Goal: Transaction & Acquisition: Purchase product/service

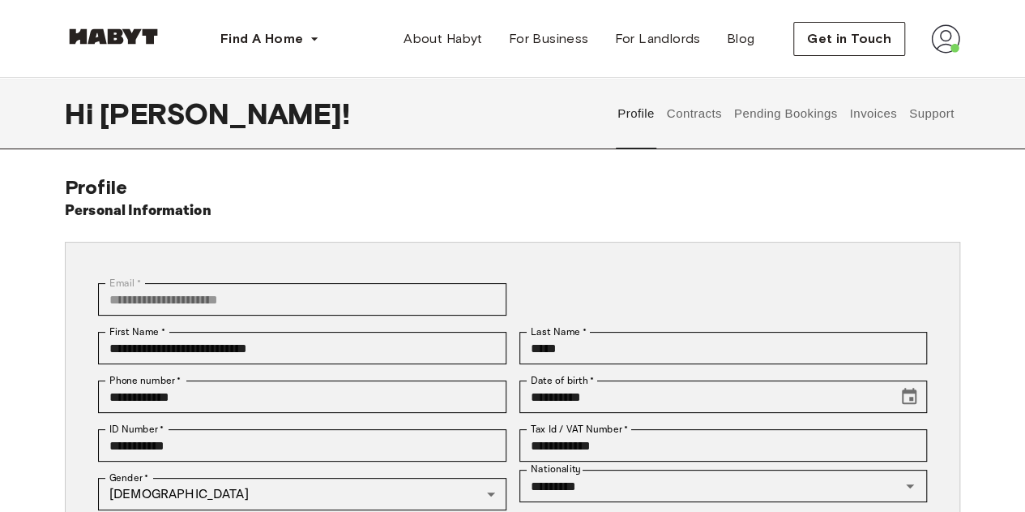
click at [699, 109] on button "Contracts" at bounding box center [694, 113] width 59 height 71
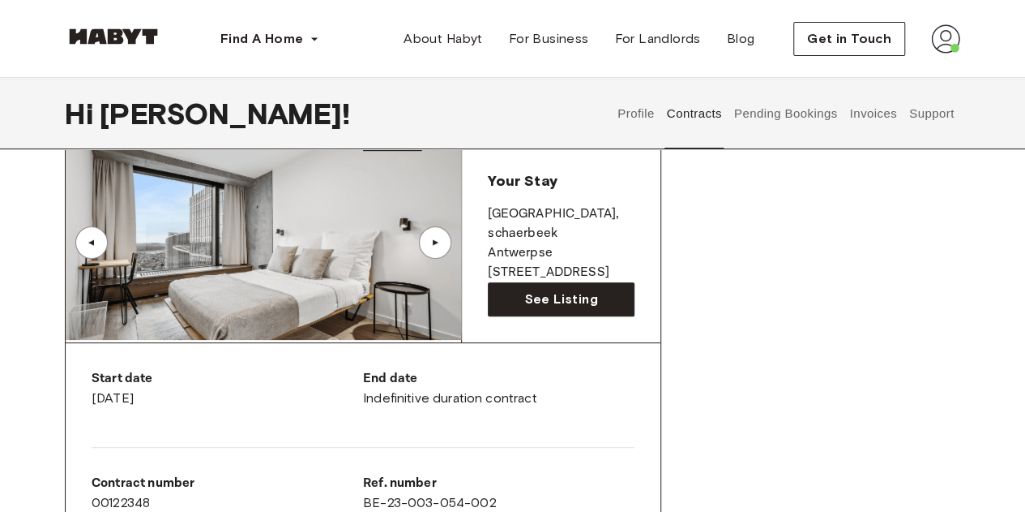
scroll to position [115, 0]
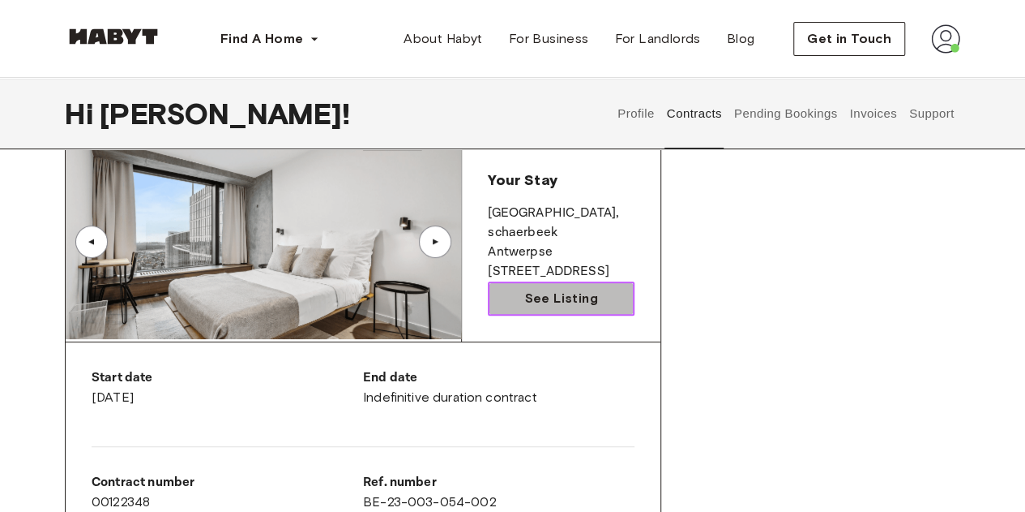
click at [599, 297] on link "See Listing" at bounding box center [561, 298] width 147 height 34
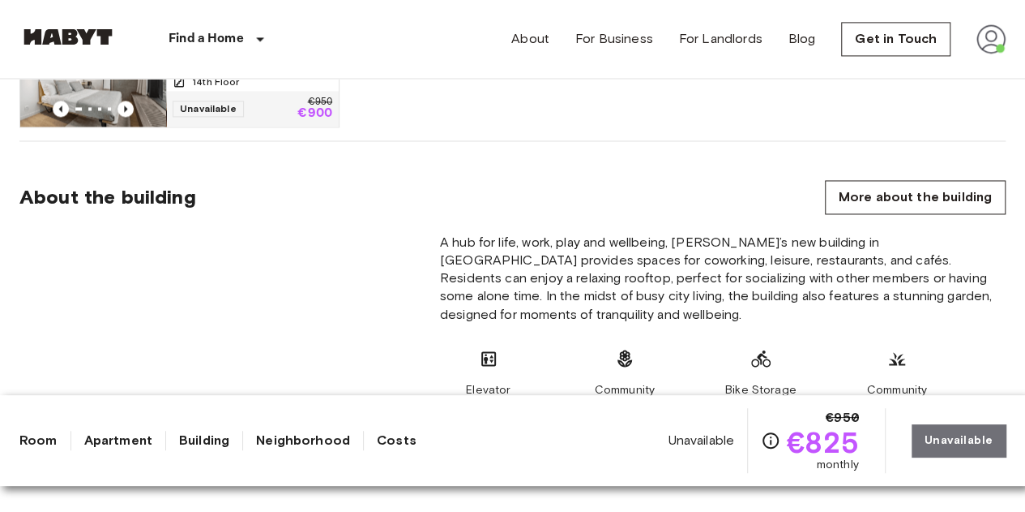
scroll to position [1007, 0]
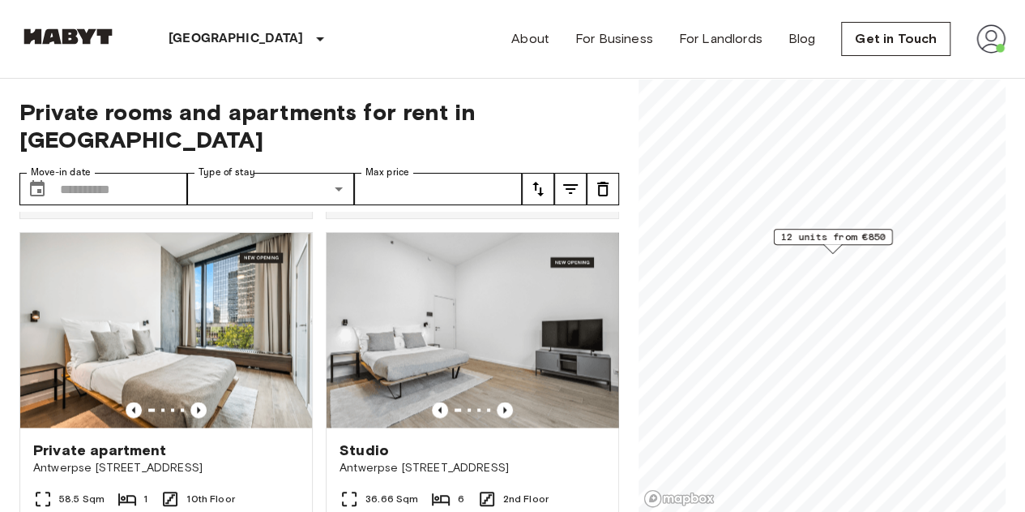
scroll to position [1425, 0]
click at [497, 417] on icon "Previous image" at bounding box center [505, 410] width 16 height 16
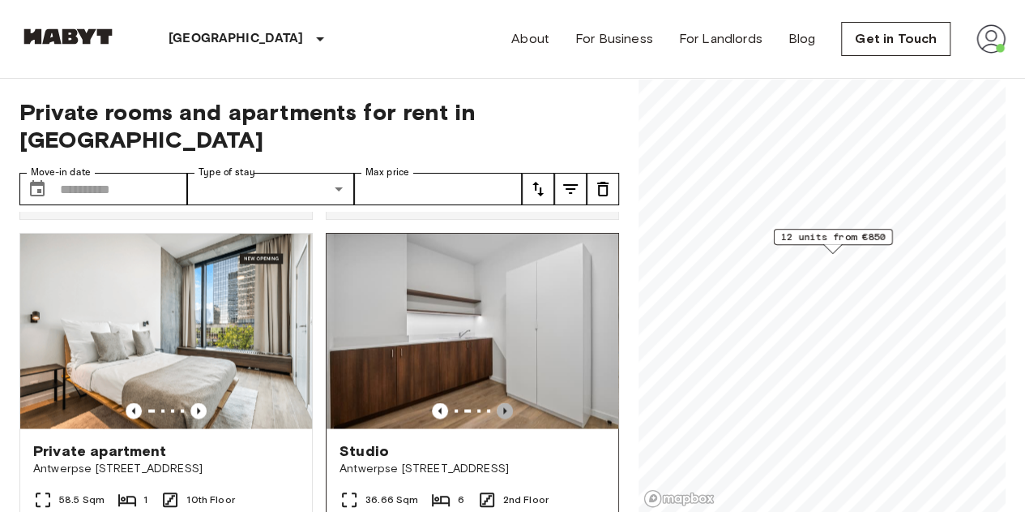
click at [497, 417] on icon "Previous image" at bounding box center [505, 410] width 16 height 16
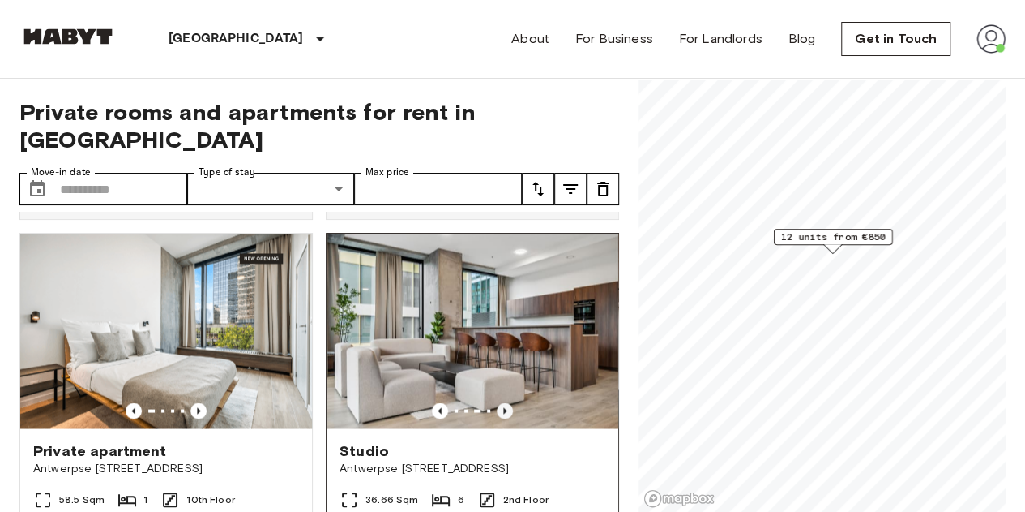
click at [497, 417] on icon "Previous image" at bounding box center [505, 410] width 16 height 16
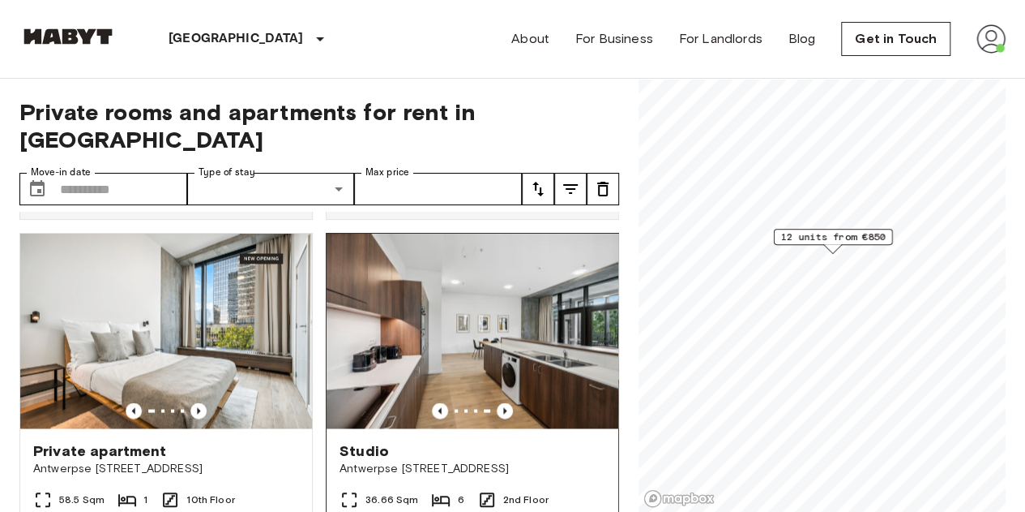
click at [563, 393] on img at bounding box center [473, 330] width 292 height 195
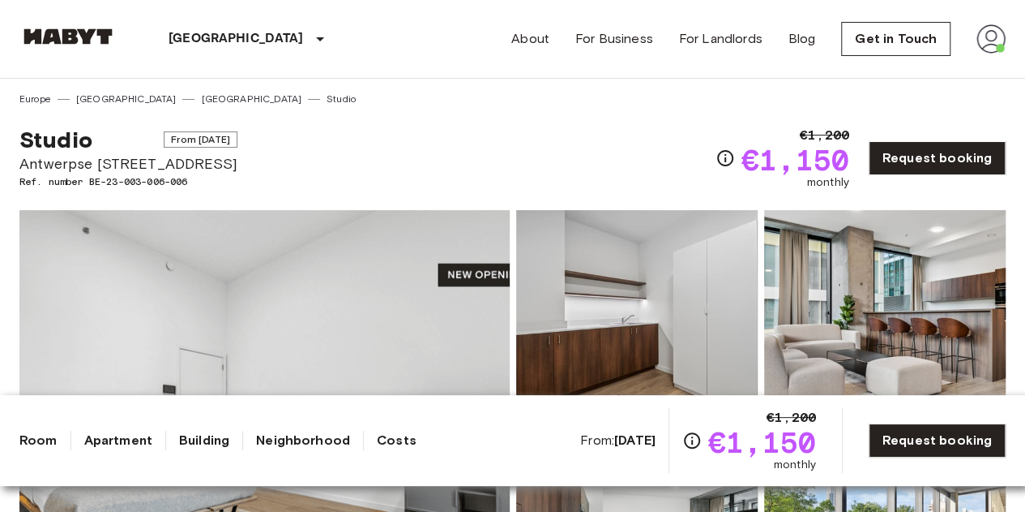
click at [201, 101] on link "[GEOGRAPHIC_DATA]" at bounding box center [251, 99] width 101 height 15
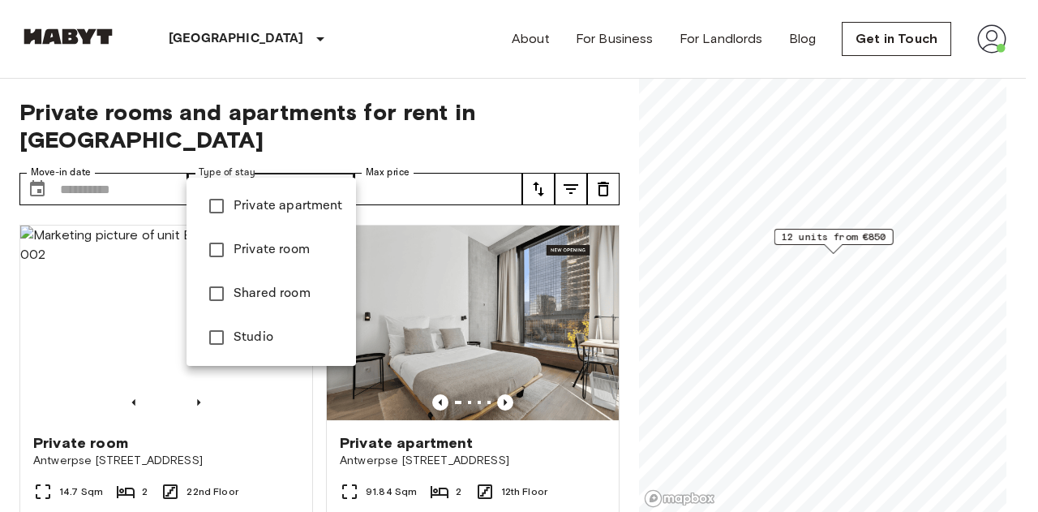
type input "**********"
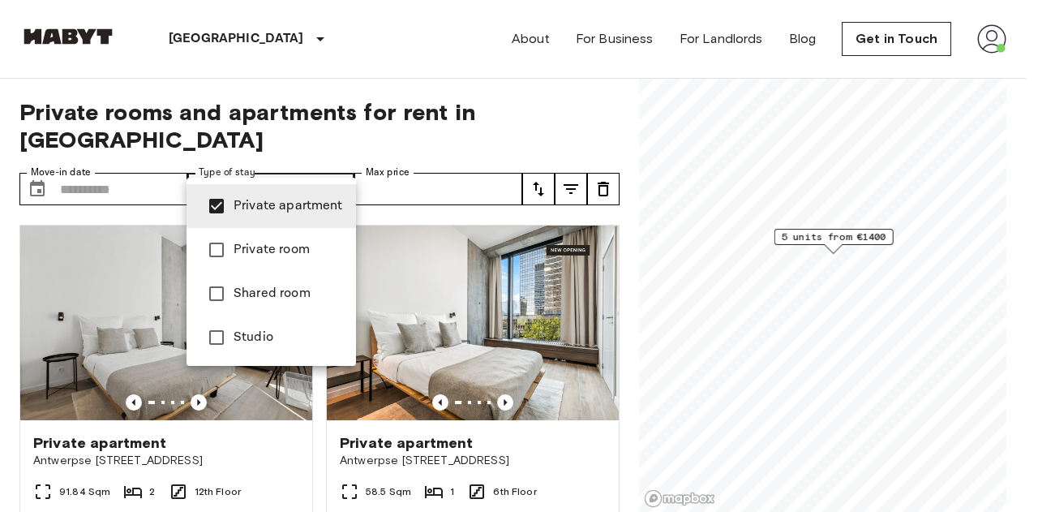
click at [436, 178] on div at bounding box center [519, 256] width 1038 height 512
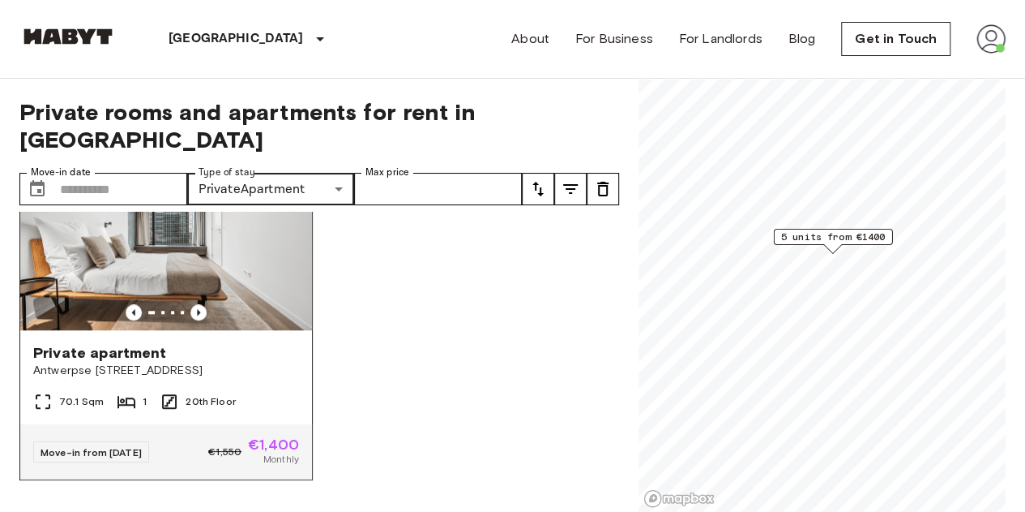
scroll to position [815, 0]
click at [232, 256] on img at bounding box center [166, 232] width 292 height 195
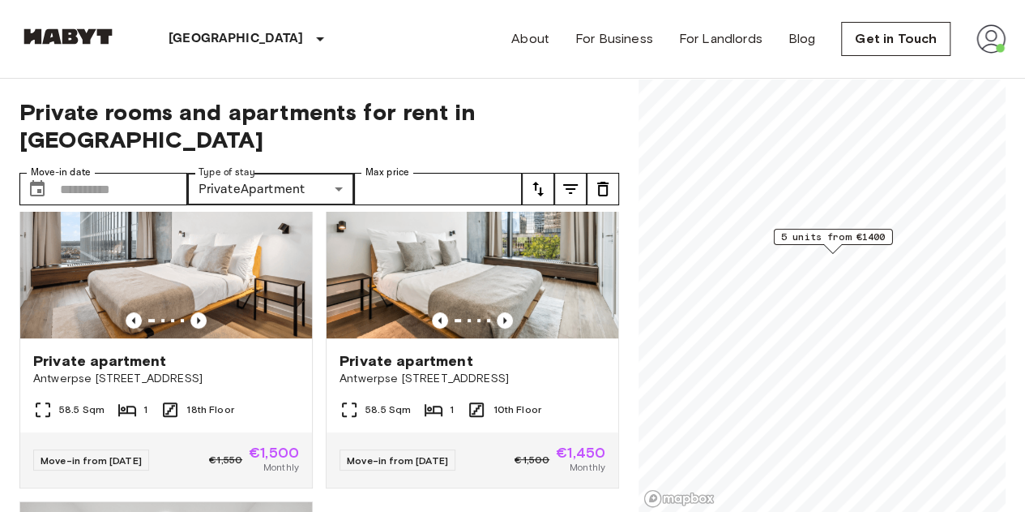
scroll to position [389, 0]
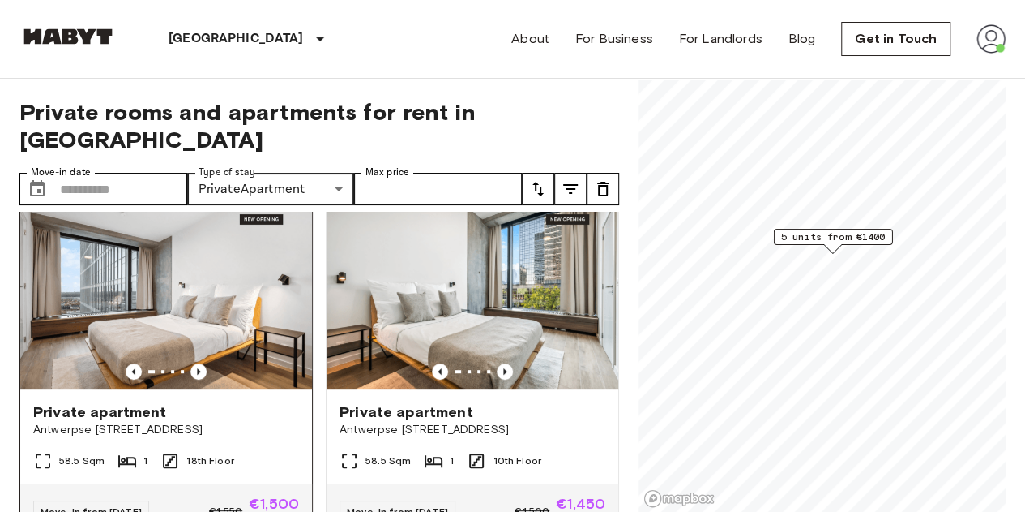
click at [229, 254] on img at bounding box center [166, 292] width 292 height 195
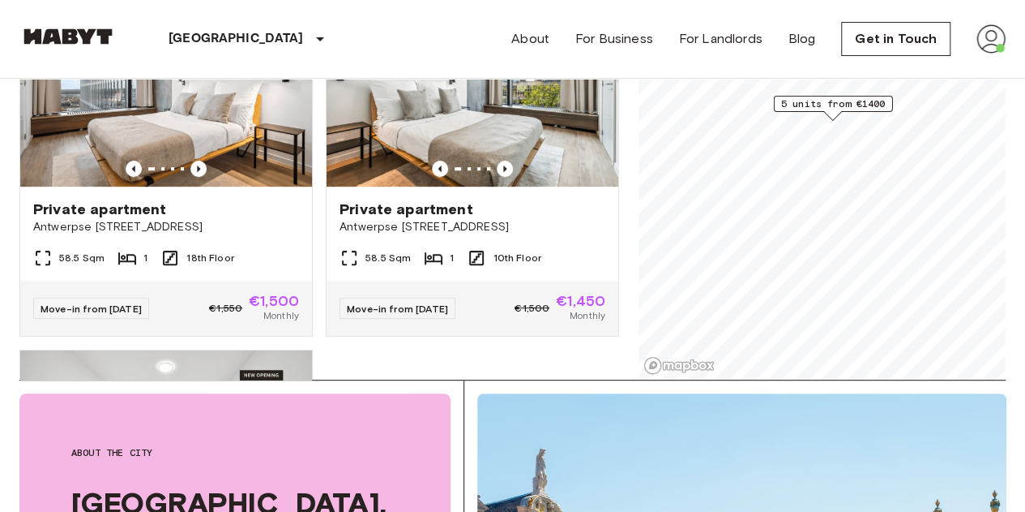
scroll to position [458, 0]
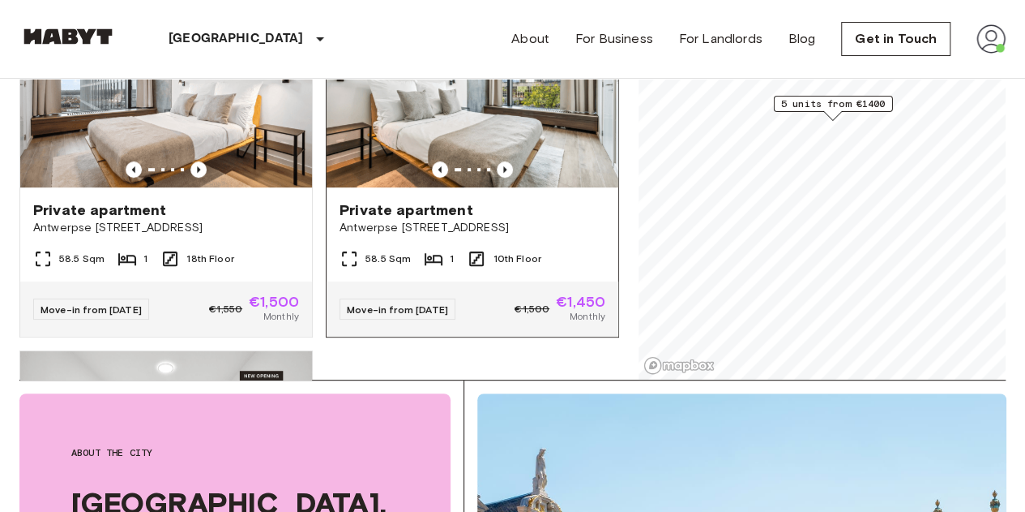
click at [540, 129] on img at bounding box center [473, 90] width 292 height 195
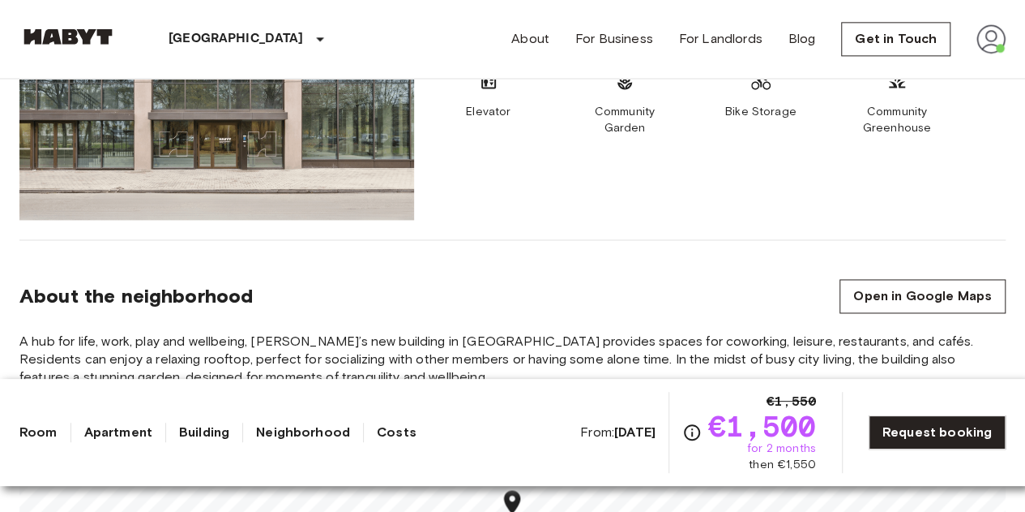
scroll to position [1108, 0]
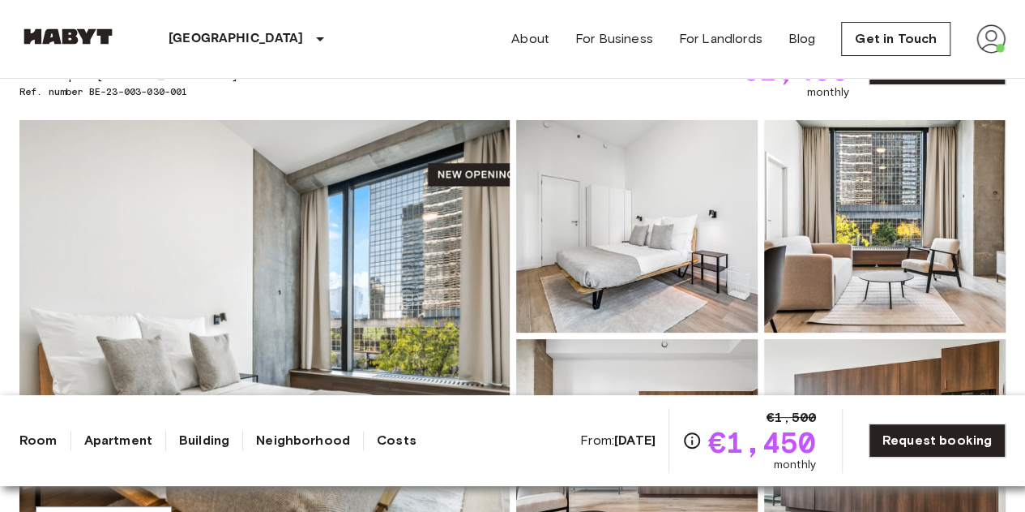
scroll to position [36, 0]
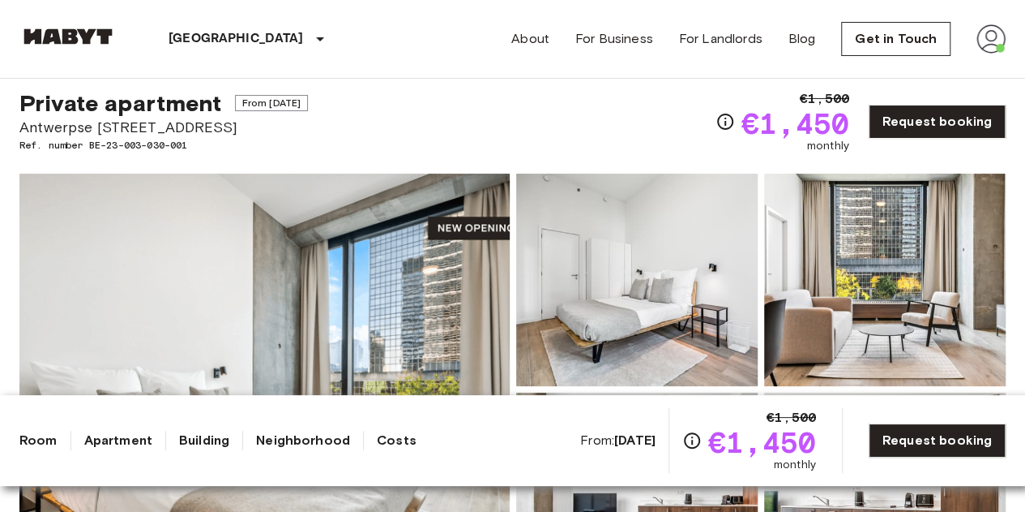
click at [990, 49] on img at bounding box center [991, 38] width 29 height 29
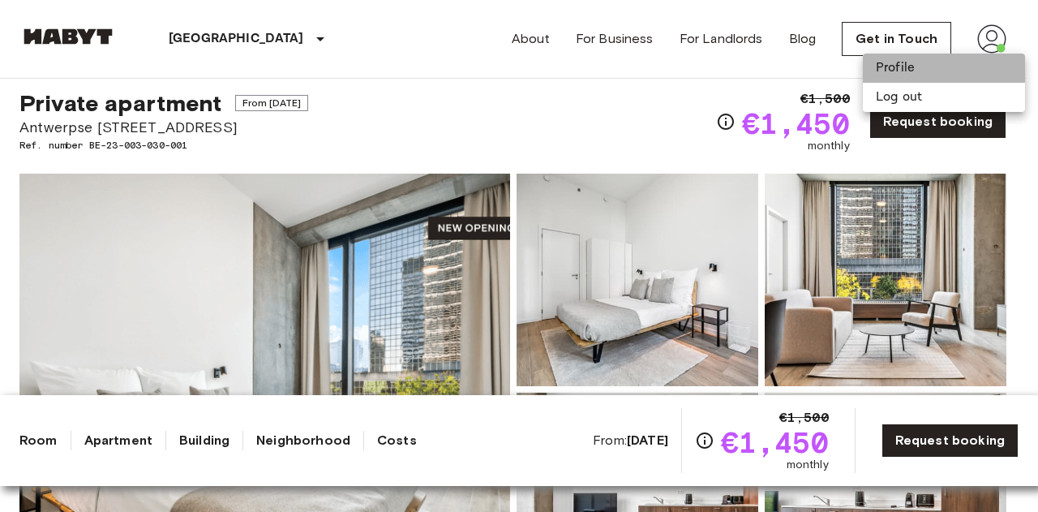
click at [890, 64] on li "Profile" at bounding box center [944, 68] width 162 height 29
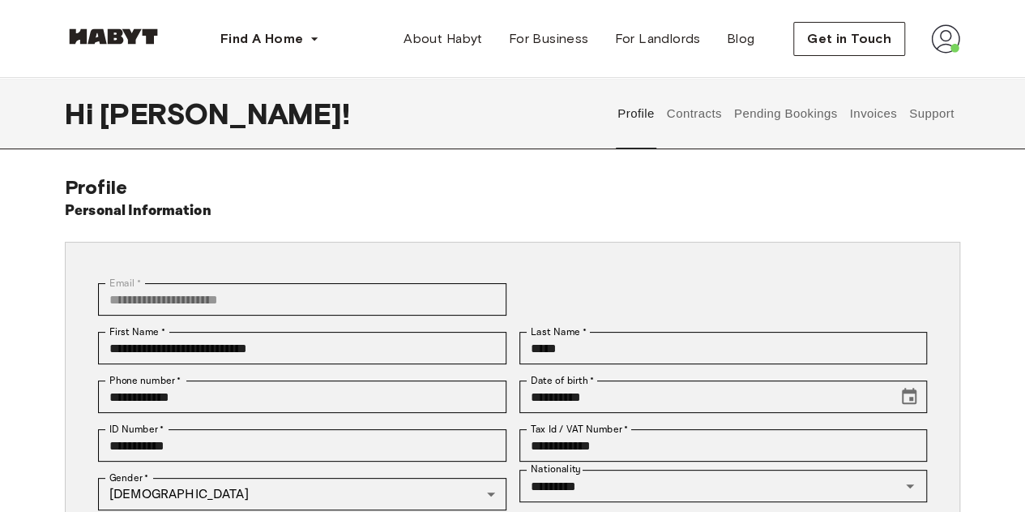
click at [858, 119] on button "Invoices" at bounding box center [873, 113] width 51 height 71
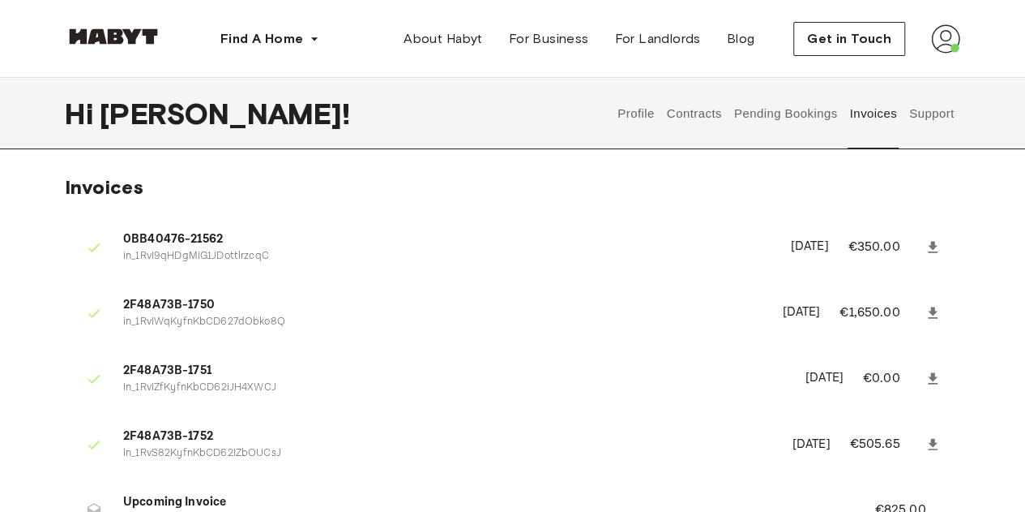
click at [812, 111] on button "Pending Bookings" at bounding box center [786, 113] width 108 height 71
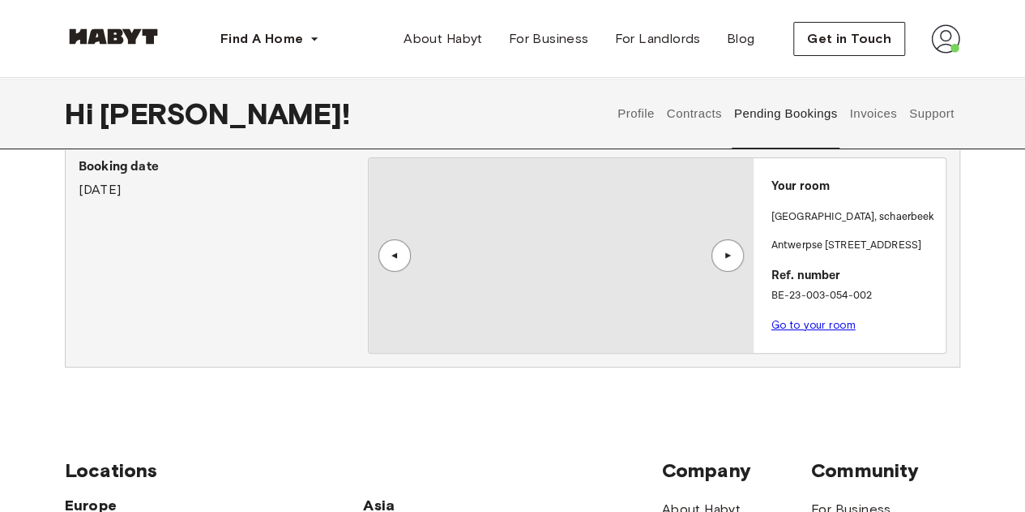
scroll to position [64, 0]
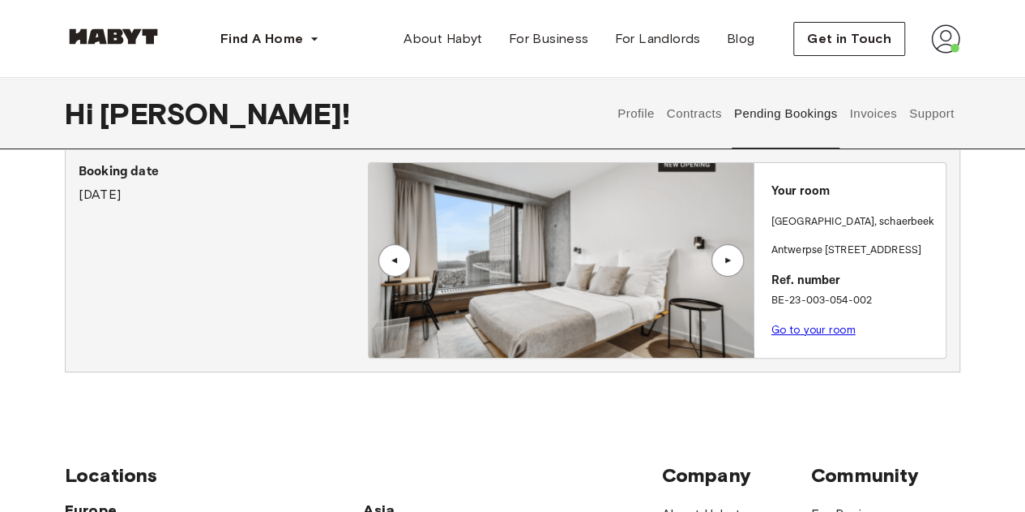
click at [821, 330] on link "Go to your room" at bounding box center [814, 329] width 84 height 12
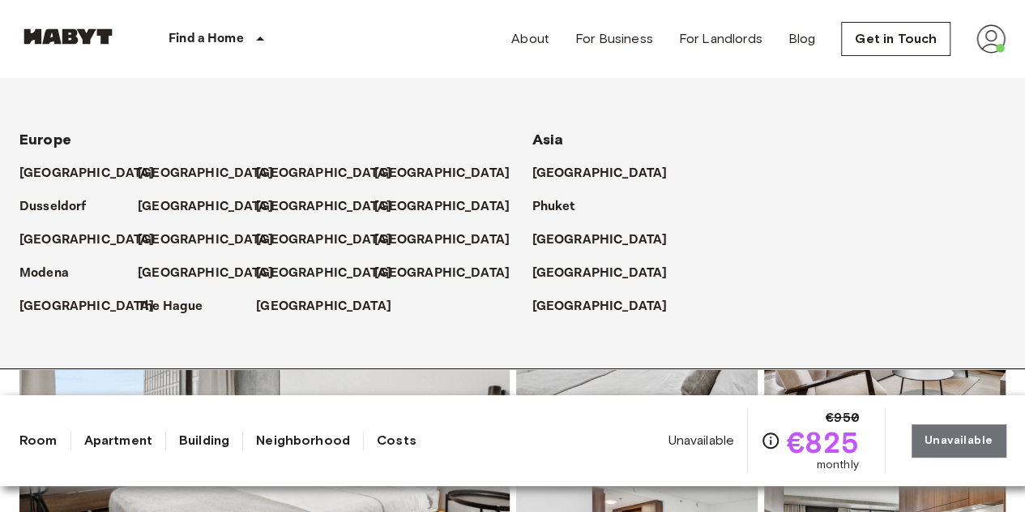
click at [214, 35] on p "Find a Home" at bounding box center [206, 38] width 75 height 19
click at [148, 242] on p "[GEOGRAPHIC_DATA]" at bounding box center [208, 239] width 135 height 19
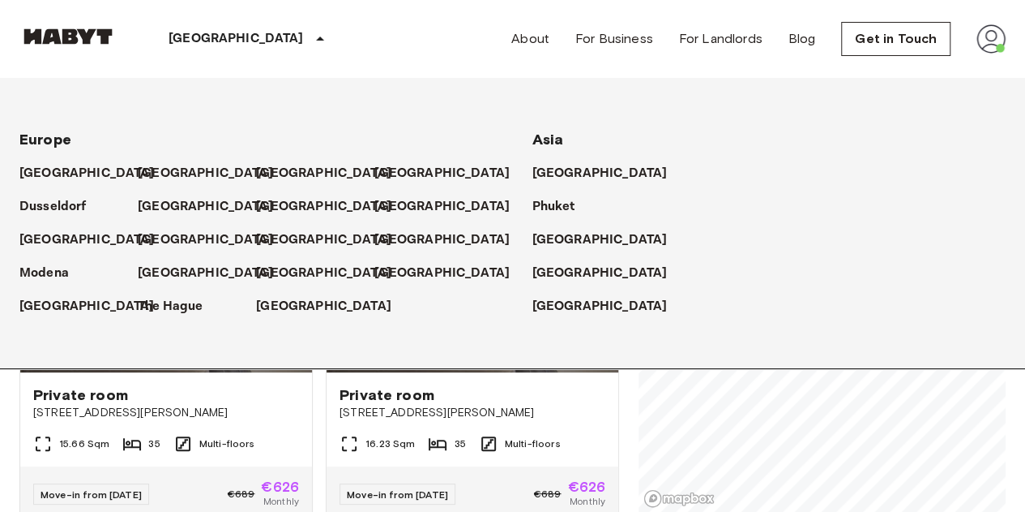
scroll to position [405, 0]
click at [11, 410] on div "Private room Avenida Defensores de Chaves 97 15.66 Sqm 35 Multi-floors Move-in …" at bounding box center [159, 344] width 306 height 358
click at [310, 36] on icon at bounding box center [319, 38] width 19 height 19
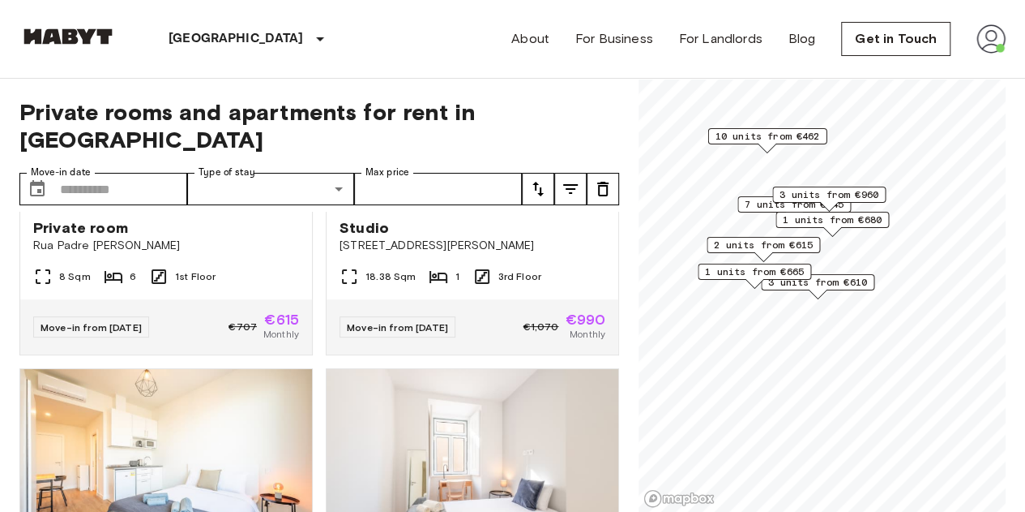
scroll to position [2103, 0]
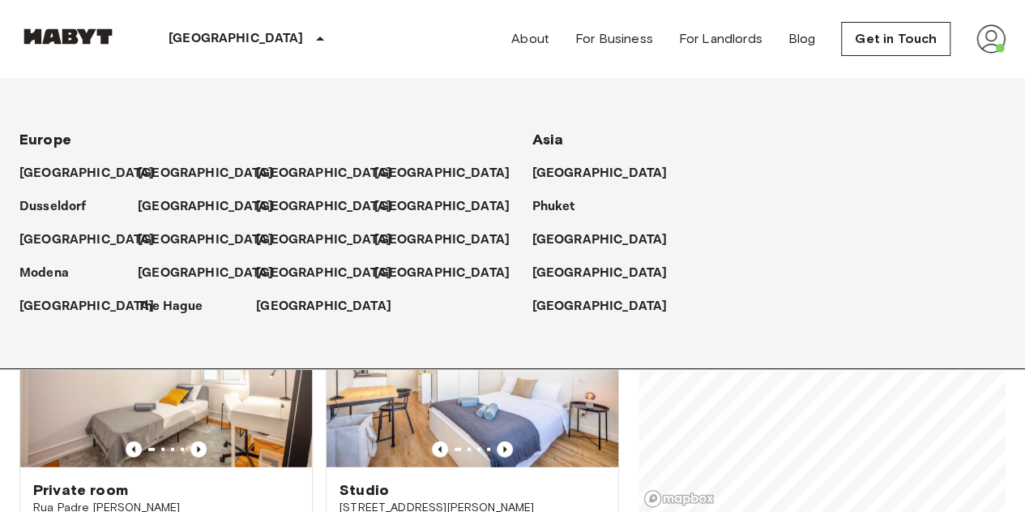
click at [310, 40] on icon at bounding box center [319, 38] width 19 height 19
click at [285, 174] on p "[GEOGRAPHIC_DATA]" at bounding box center [326, 173] width 135 height 19
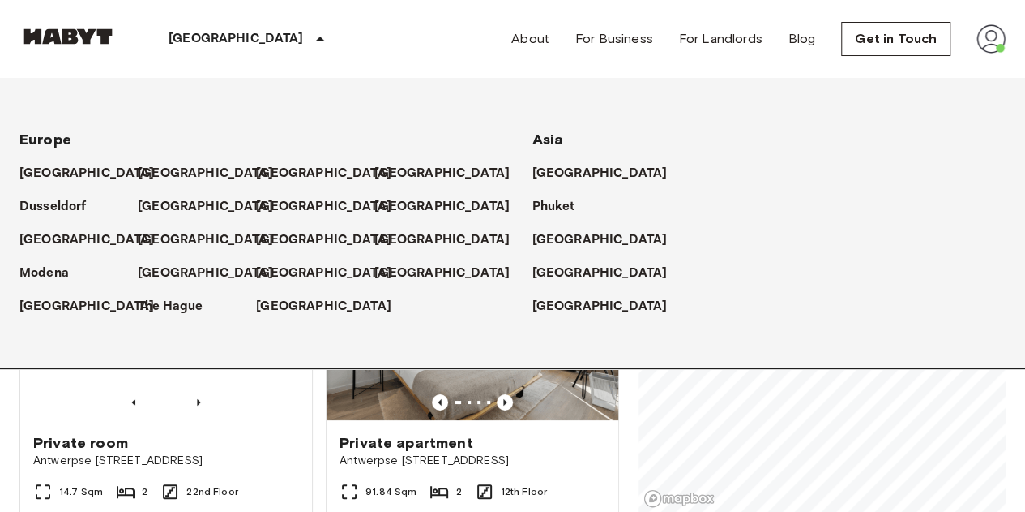
scroll to position [276, 0]
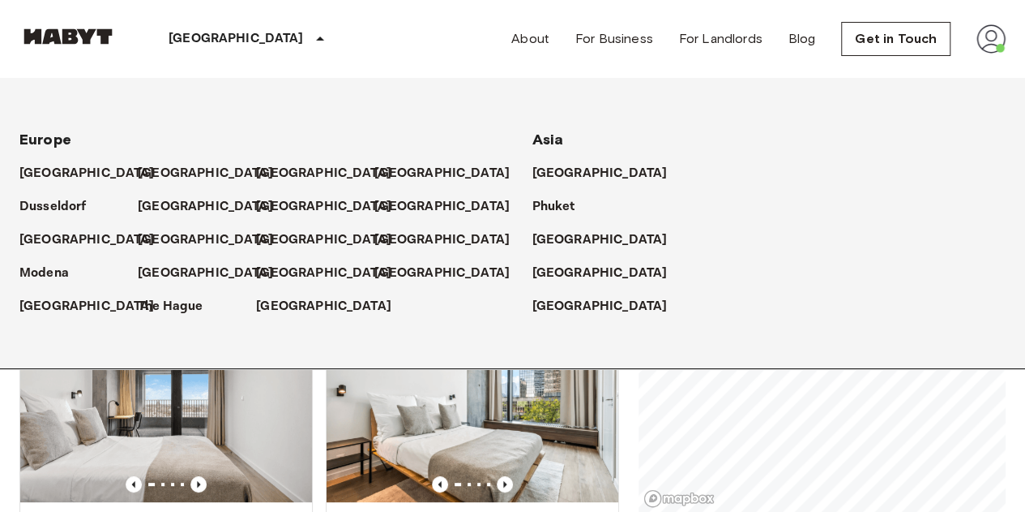
click at [310, 48] on icon at bounding box center [319, 38] width 19 height 19
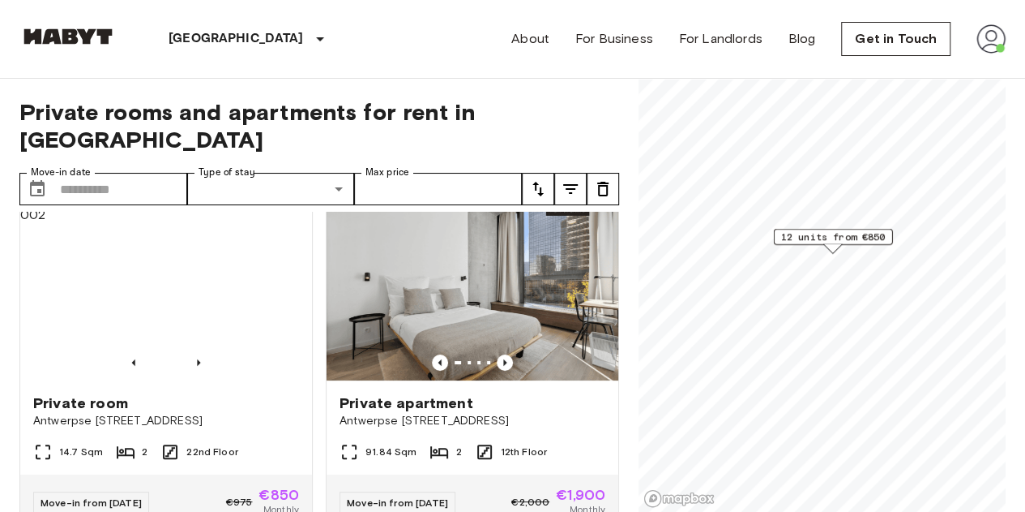
scroll to position [37, 0]
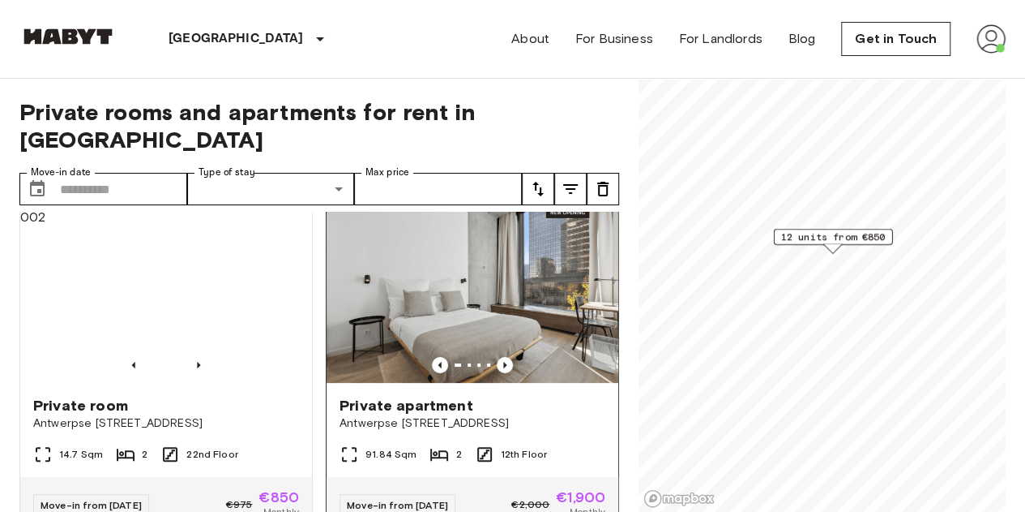
click at [533, 236] on img at bounding box center [473, 285] width 292 height 195
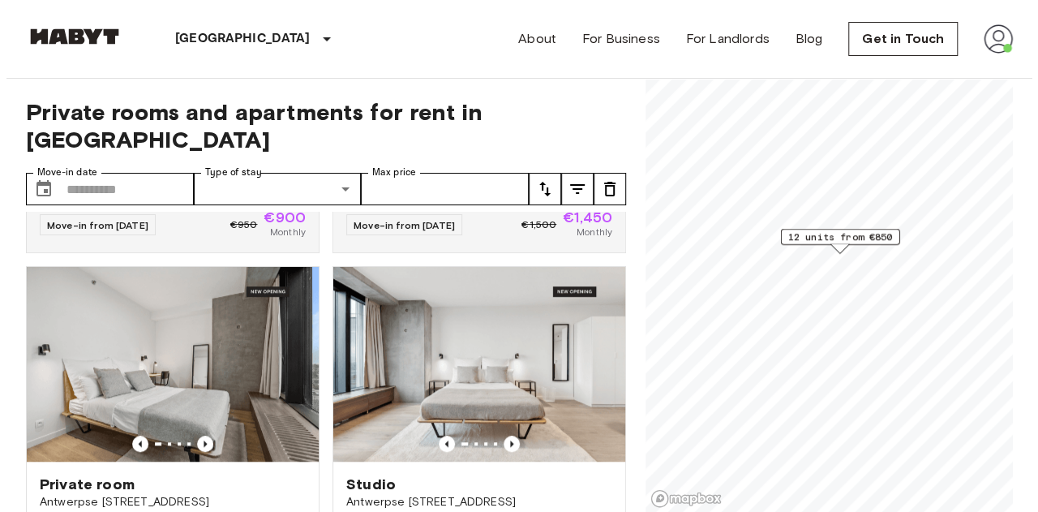
scroll to position [670, 0]
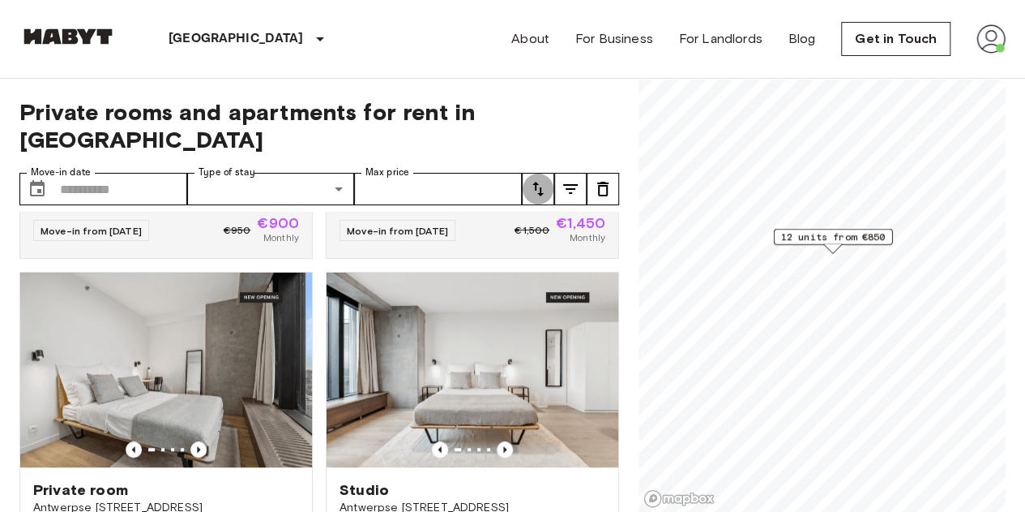
click at [543, 179] on icon "tune" at bounding box center [538, 188] width 19 height 19
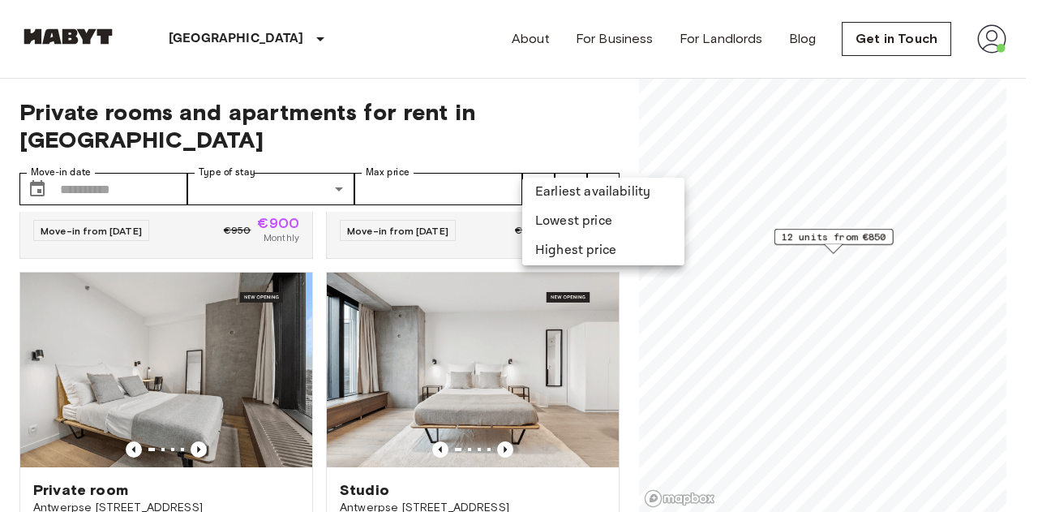
click at [566, 161] on div at bounding box center [519, 256] width 1038 height 512
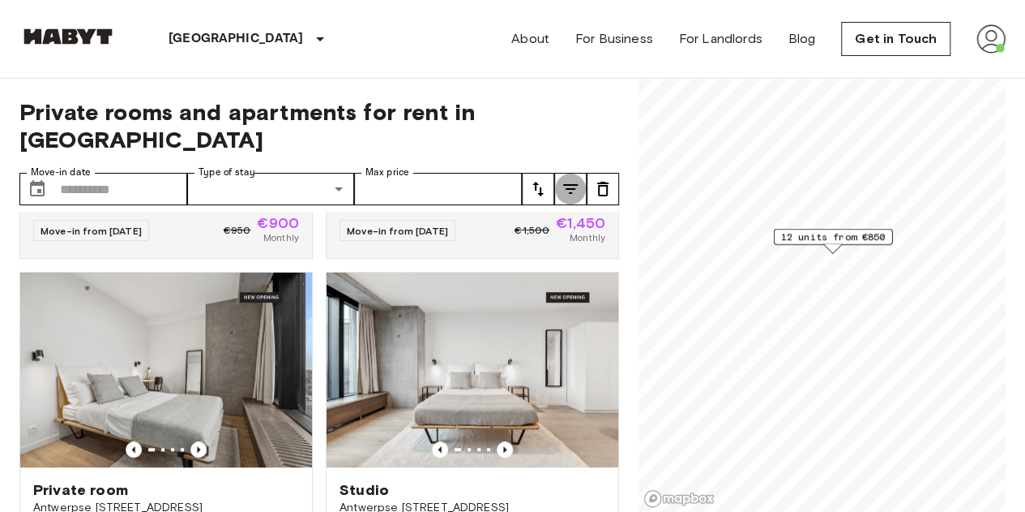
click at [584, 173] on button "tune" at bounding box center [570, 189] width 32 height 32
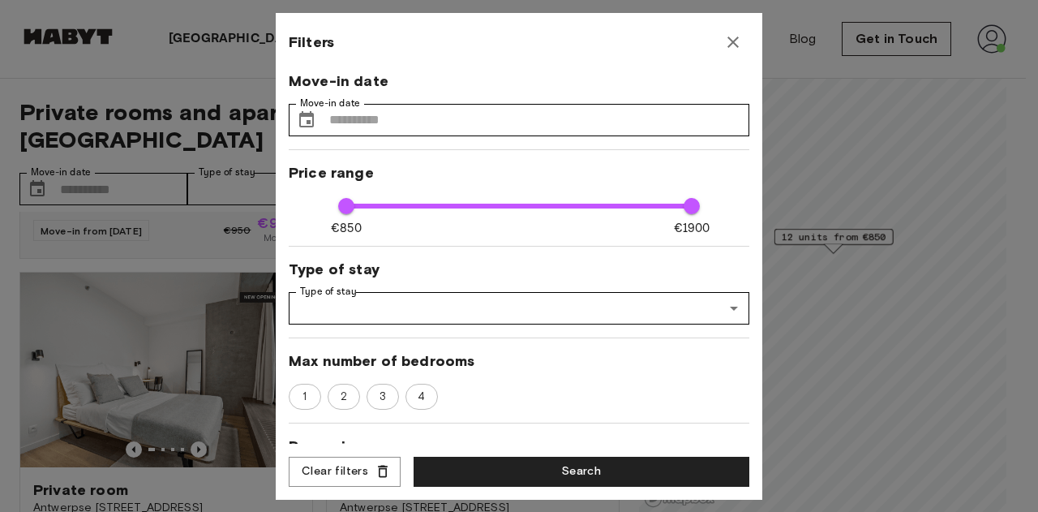
scroll to position [166, 0]
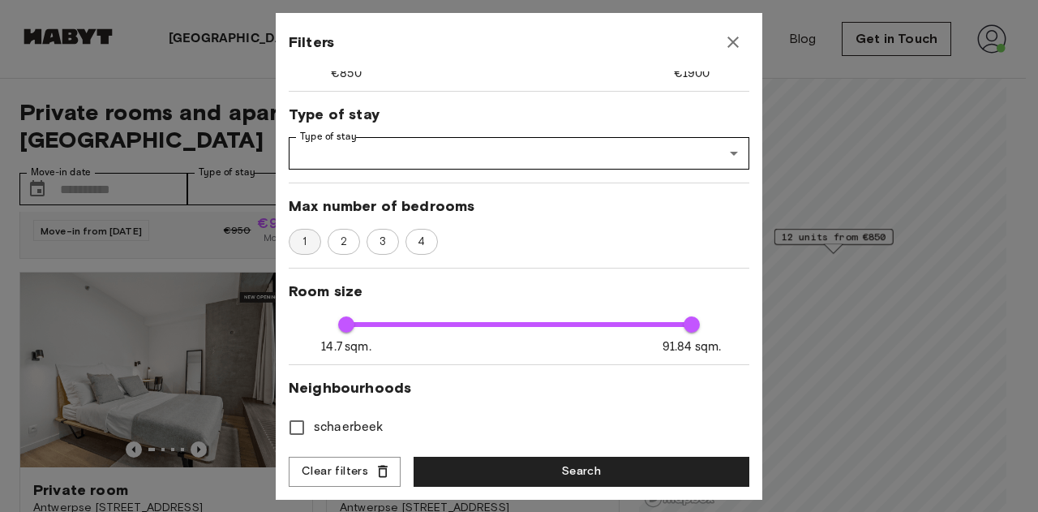
click at [302, 238] on div "1" at bounding box center [305, 242] width 32 height 26
type input "****"
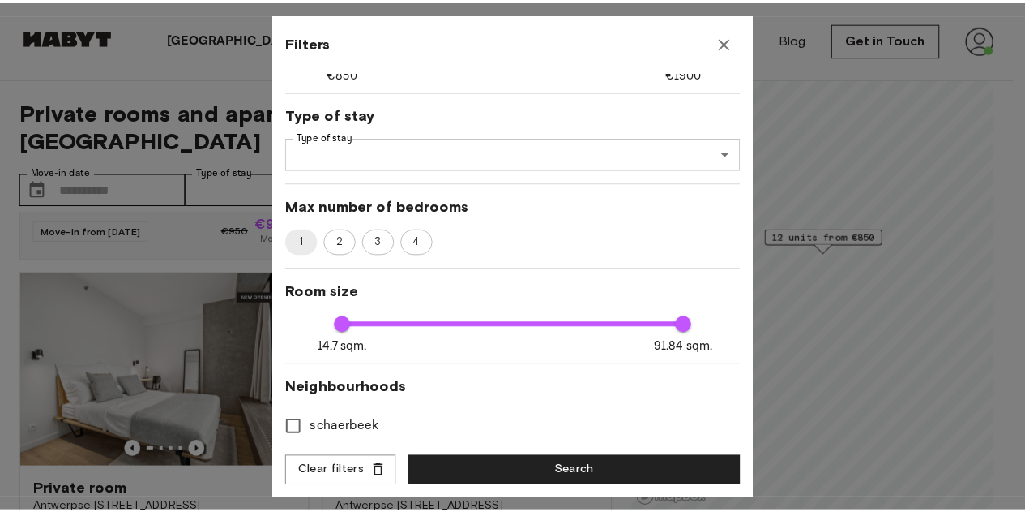
scroll to position [0, 0]
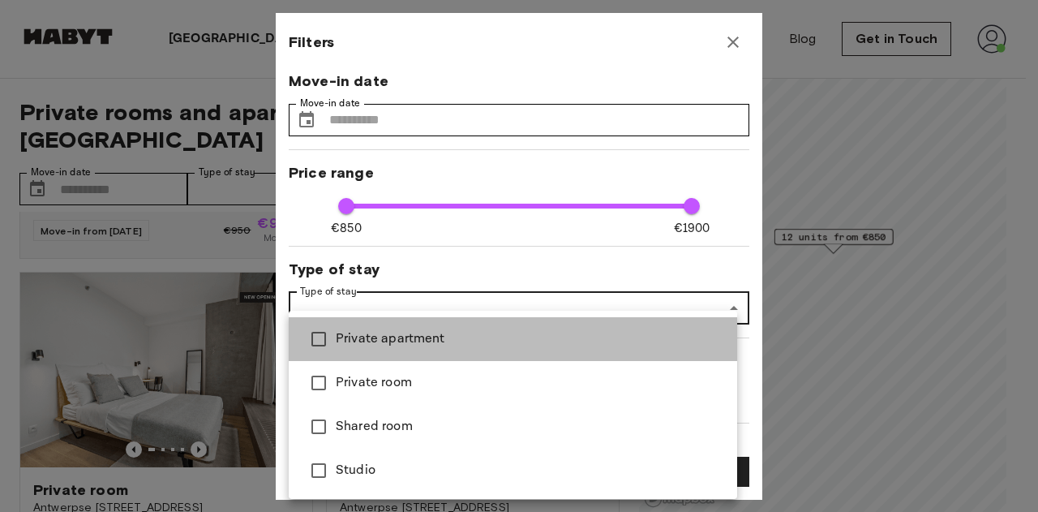
click at [541, 346] on span "Private apartment" at bounding box center [530, 338] width 388 height 19
type input "**********"
type input "****"
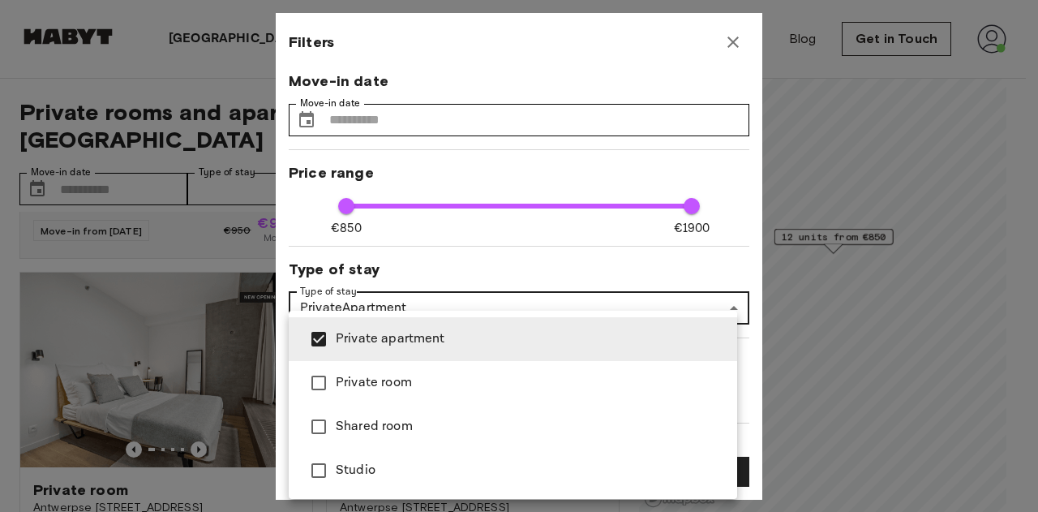
click at [501, 381] on span "Private room" at bounding box center [530, 382] width 388 height 19
type input "**********"
type input "****"
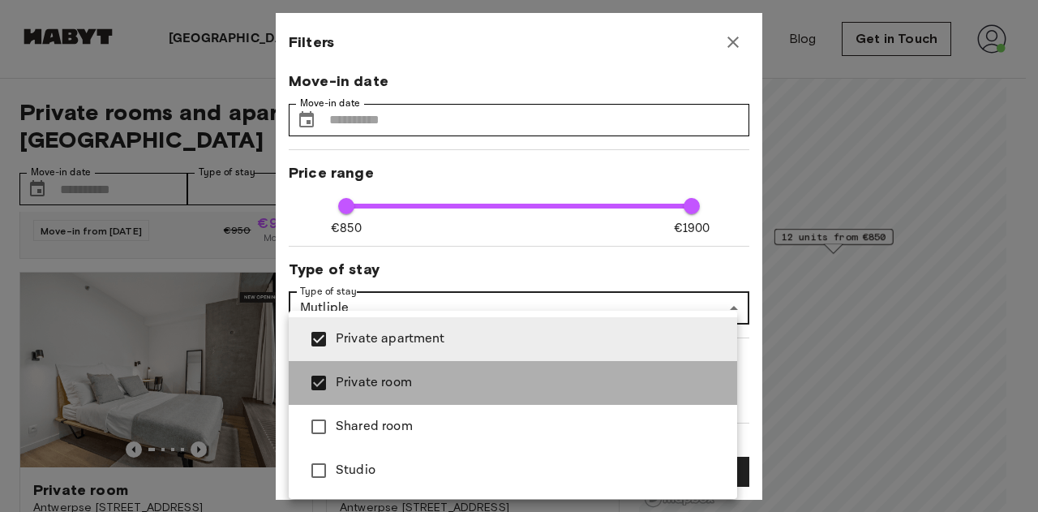
click at [443, 383] on span "Private room" at bounding box center [530, 382] width 388 height 19
type input "**********"
type input "****"
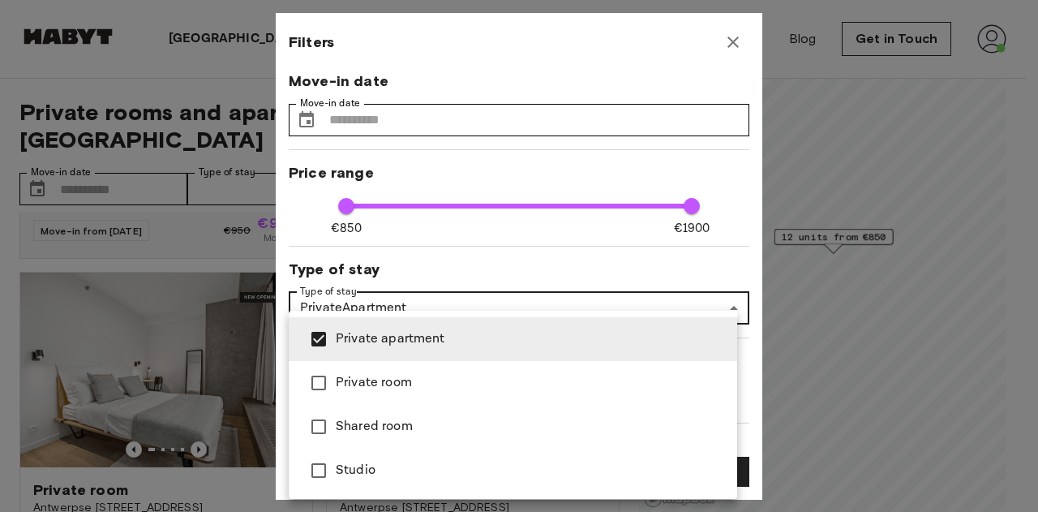
click at [392, 471] on span "Studio" at bounding box center [530, 469] width 388 height 19
type input "**********"
type input "****"
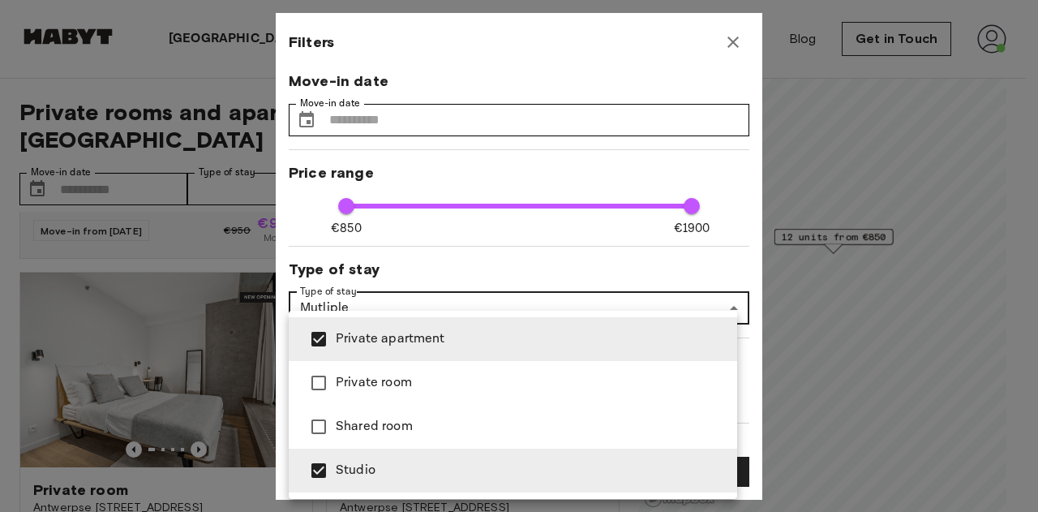
click at [615, 258] on div at bounding box center [519, 256] width 1038 height 512
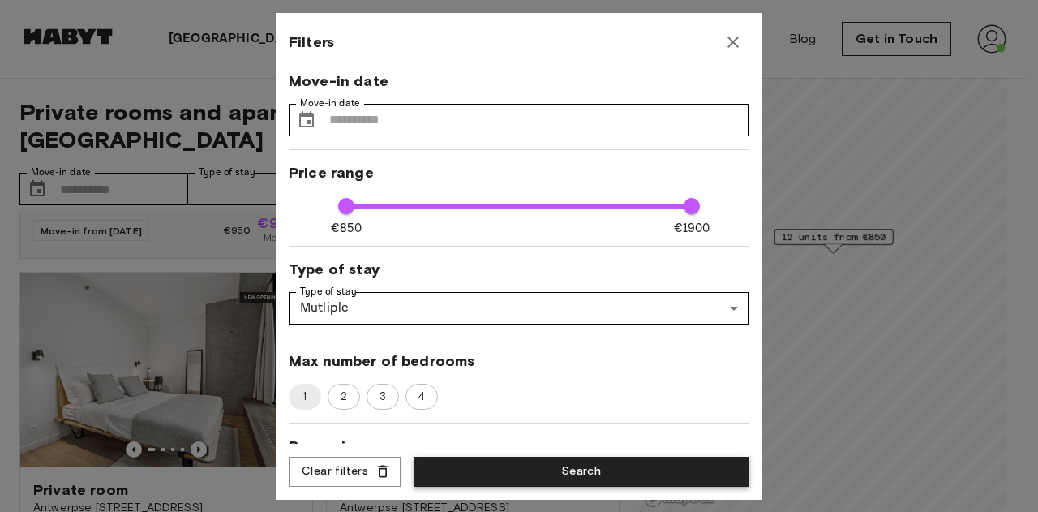
click at [657, 486] on div "**********" at bounding box center [519, 256] width 486 height 486
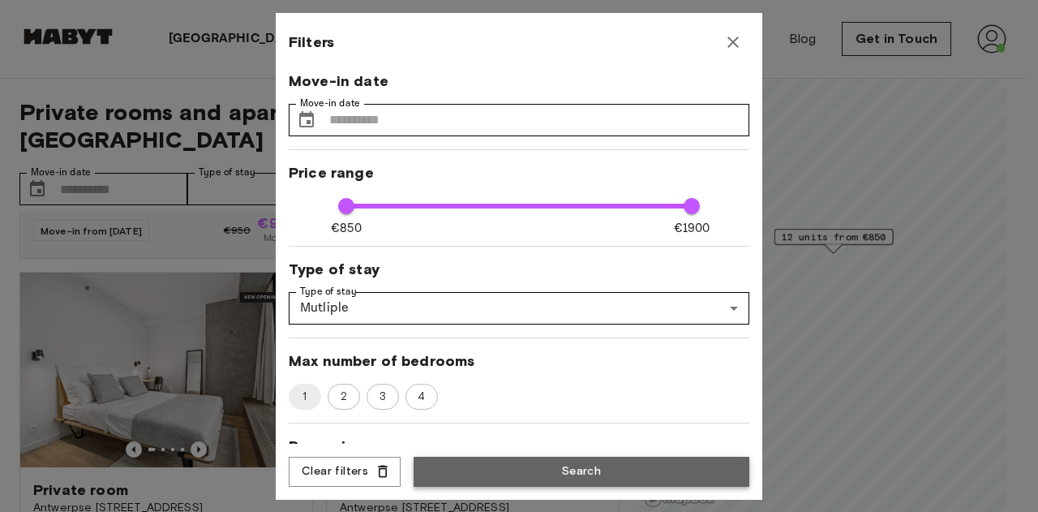
click at [611, 474] on button "Search" at bounding box center [581, 471] width 336 height 30
type input "**********"
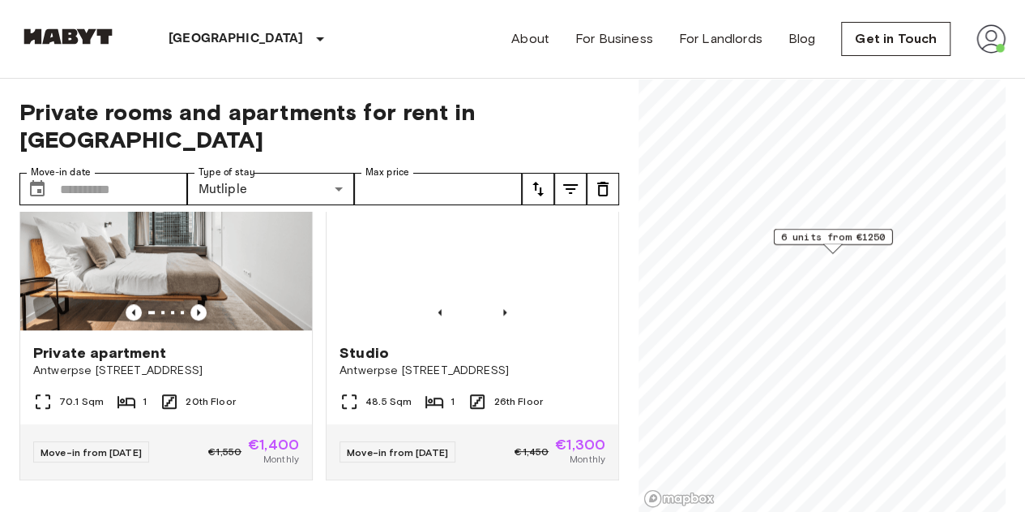
scroll to position [815, 0]
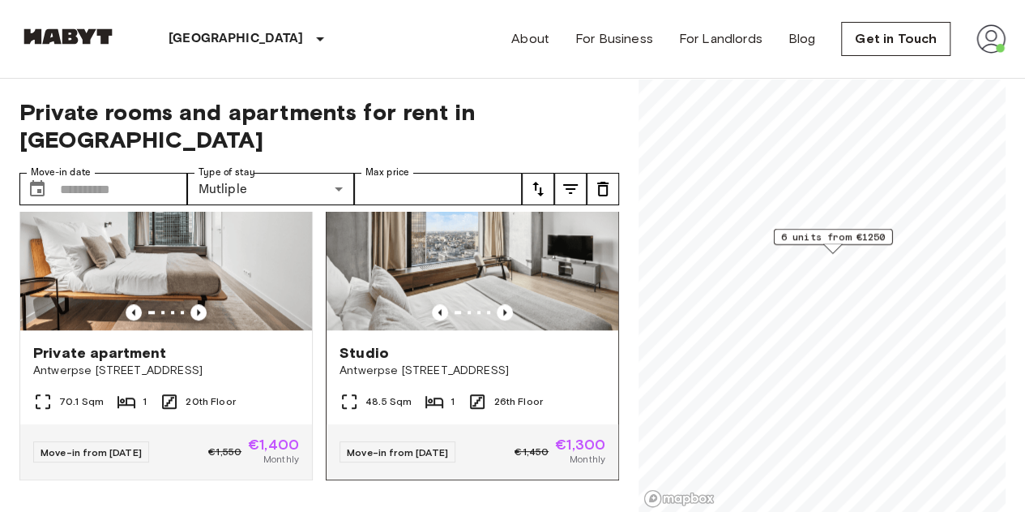
click at [535, 276] on img at bounding box center [473, 232] width 292 height 195
click at [233, 356] on div "Private apartment Antwerpse Steenweg 57, Brussels" at bounding box center [166, 361] width 292 height 62
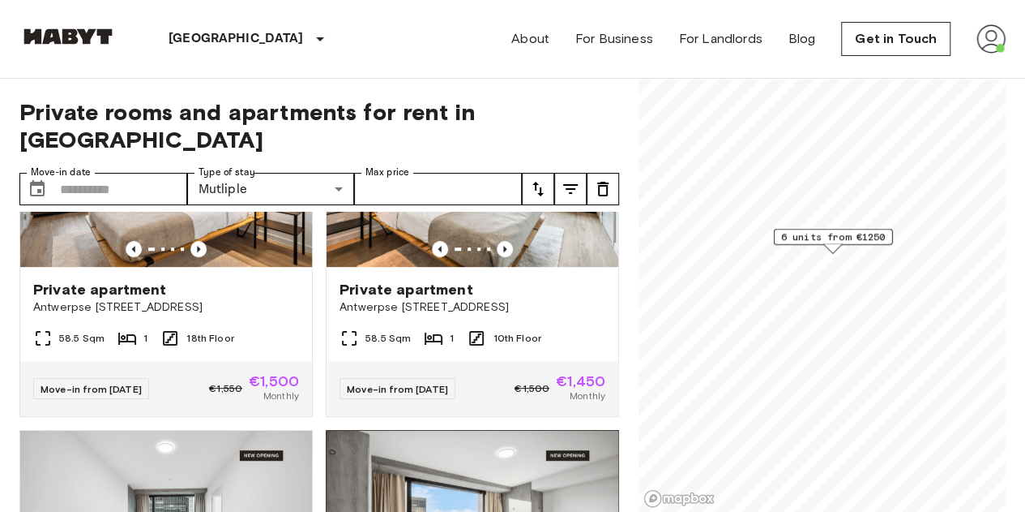
scroll to position [511, 0]
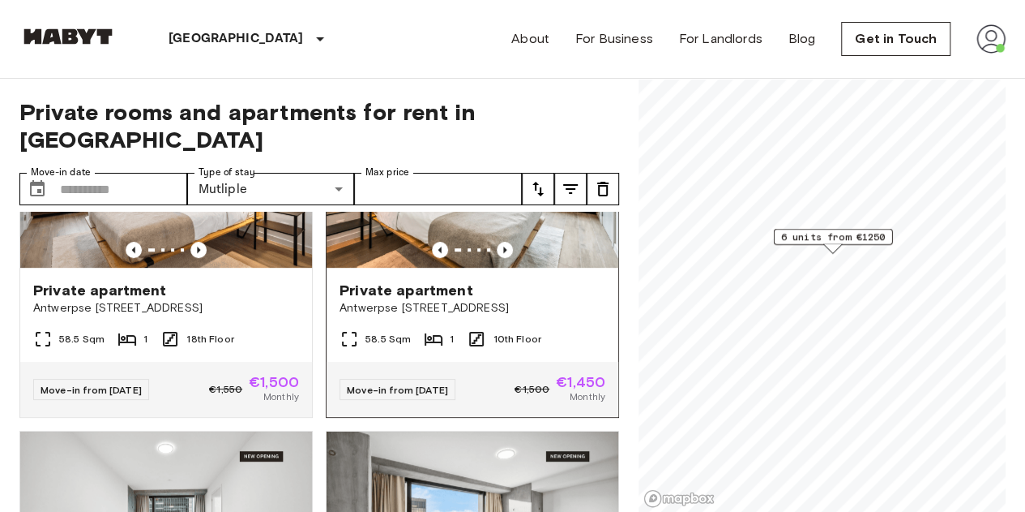
click at [548, 268] on div "Private apartment Antwerpse Steenweg 57, Brussels" at bounding box center [473, 299] width 292 height 62
click at [192, 329] on div "18th Floor" at bounding box center [198, 338] width 74 height 19
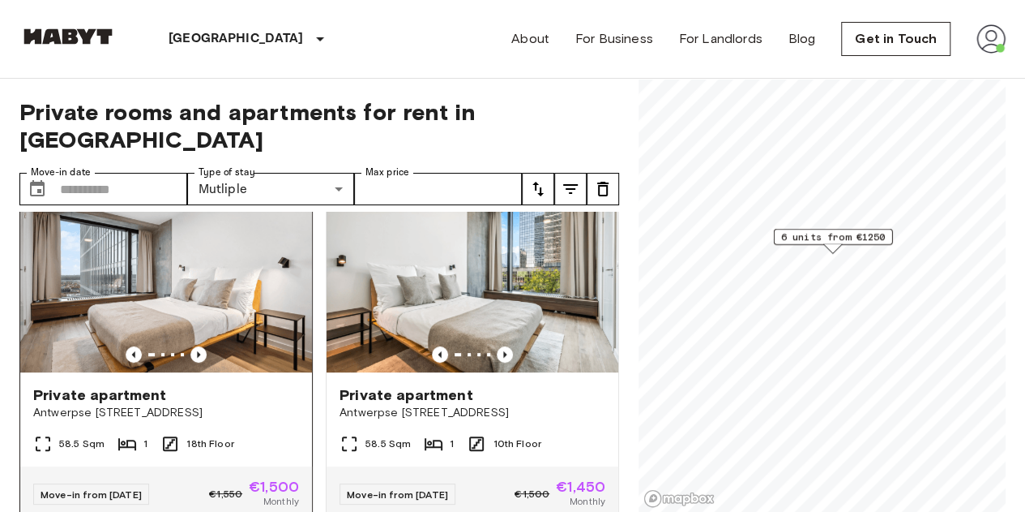
scroll to position [431, 0]
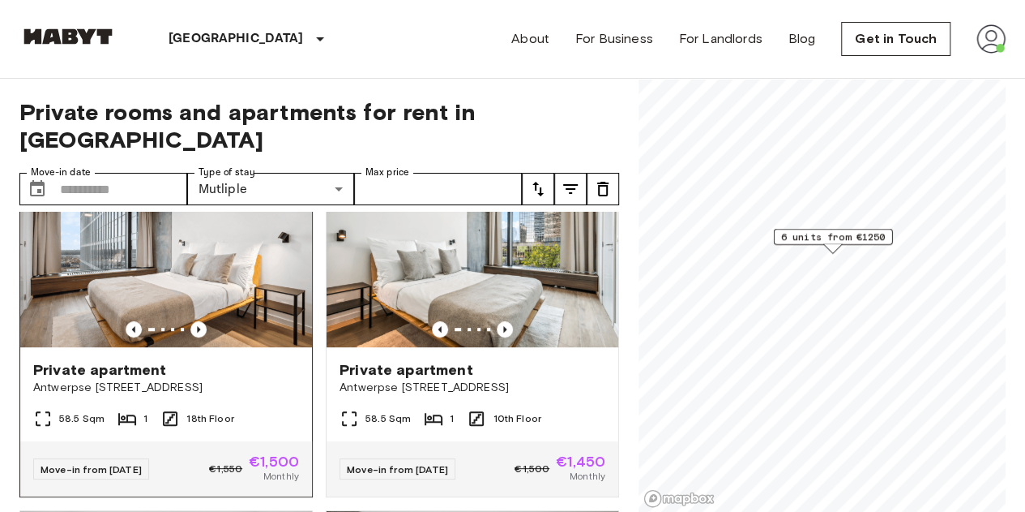
click at [248, 286] on img at bounding box center [166, 249] width 292 height 195
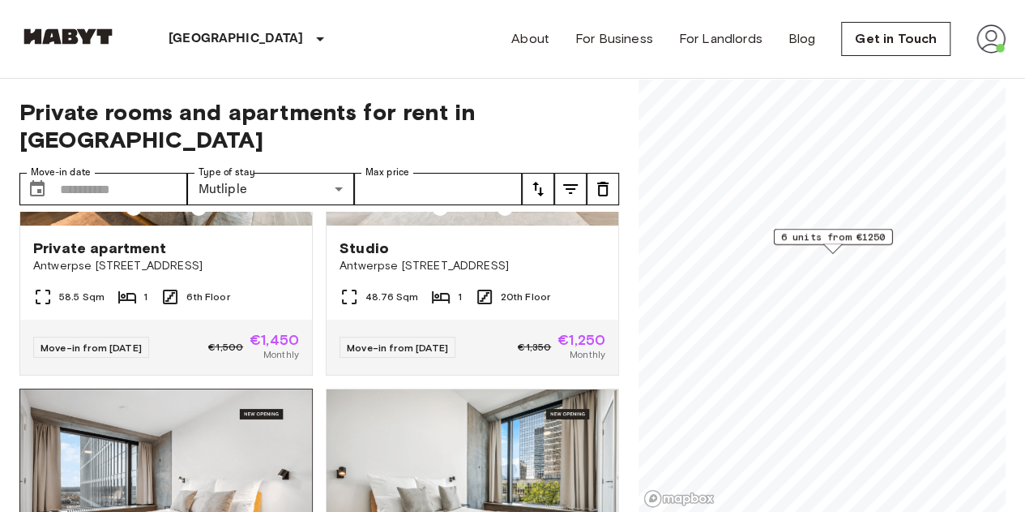
scroll to position [161, 0]
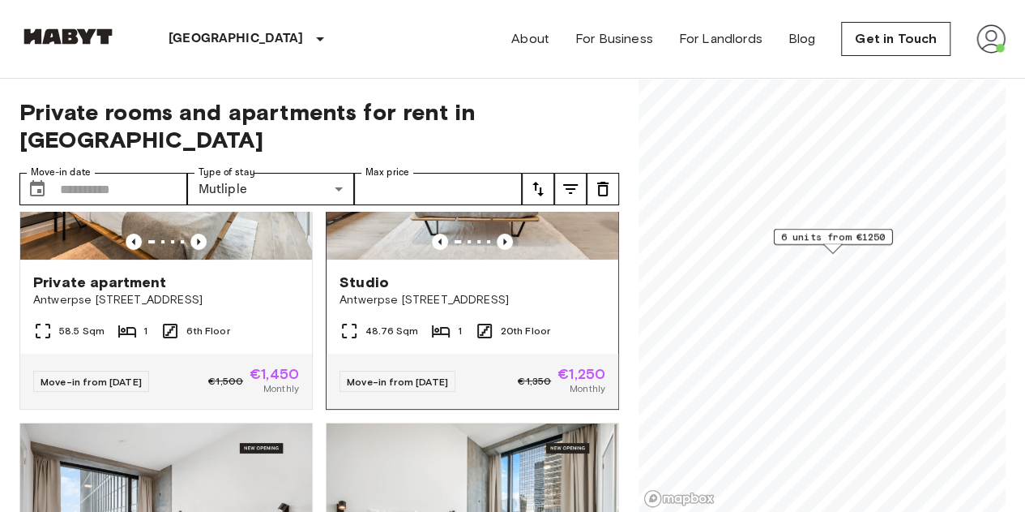
click at [541, 272] on div "Studio" at bounding box center [473, 281] width 266 height 19
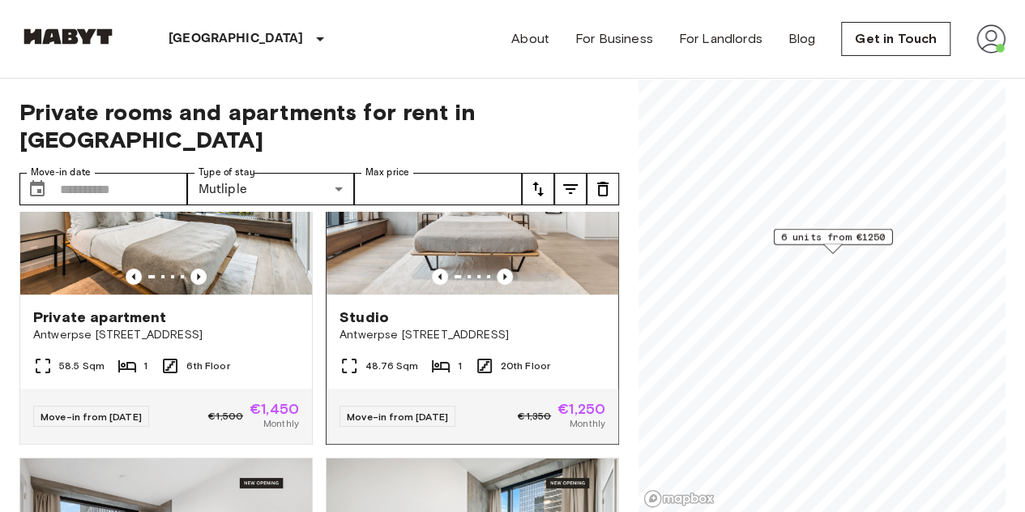
scroll to position [143, 0]
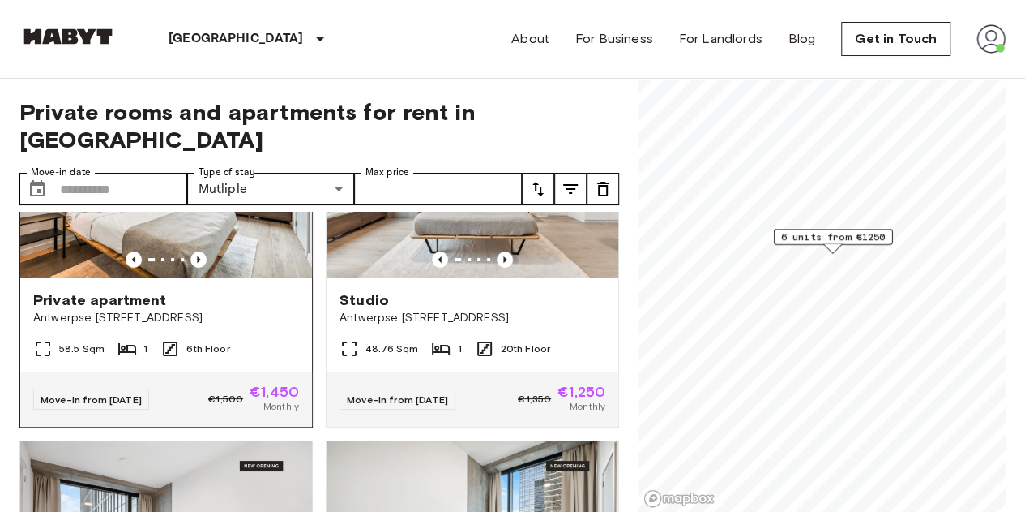
click at [246, 290] on div "Private apartment" at bounding box center [166, 299] width 266 height 19
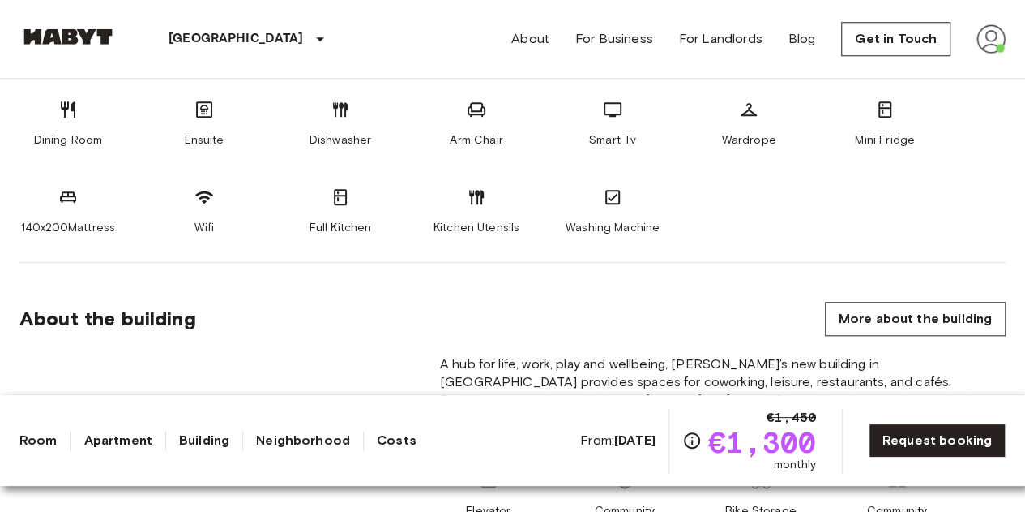
scroll to position [680, 0]
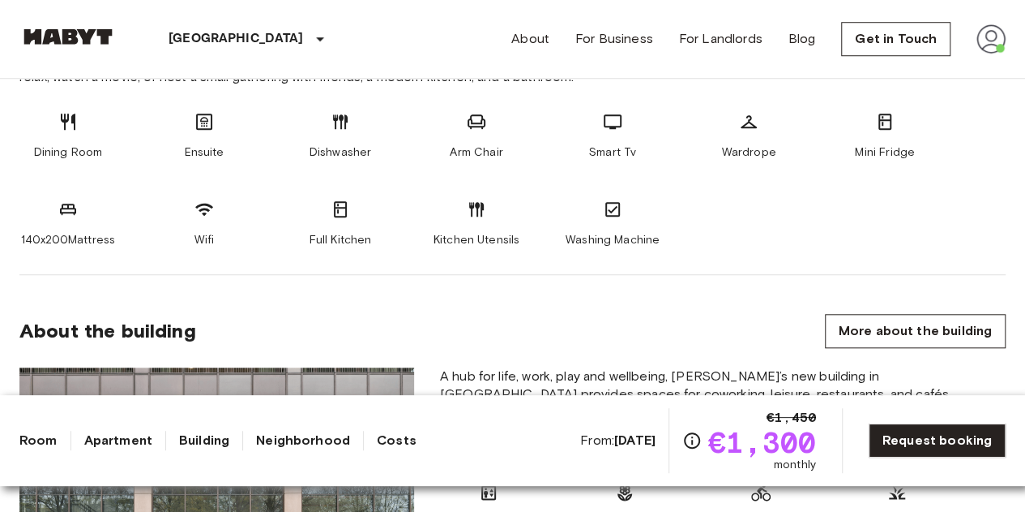
click at [204, 120] on icon at bounding box center [204, 121] width 16 height 16
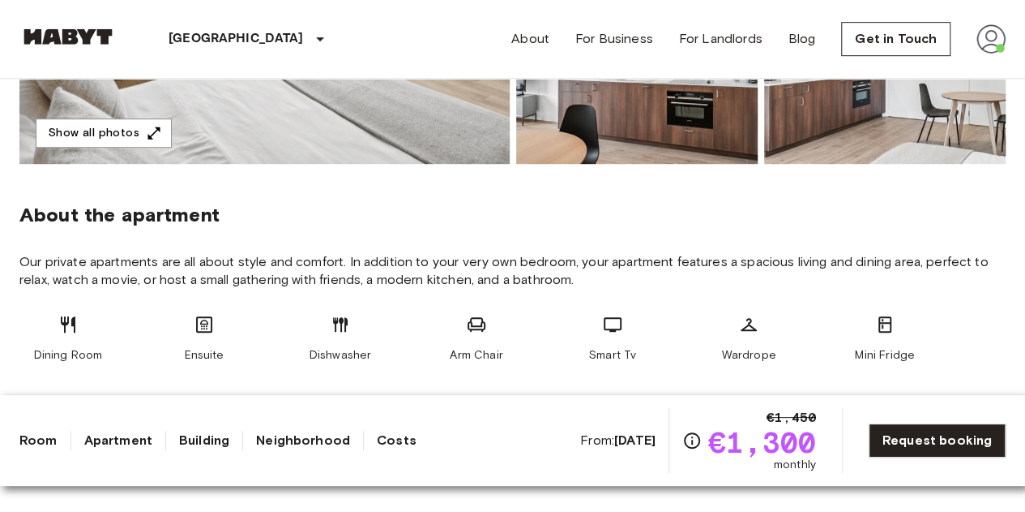
scroll to position [0, 0]
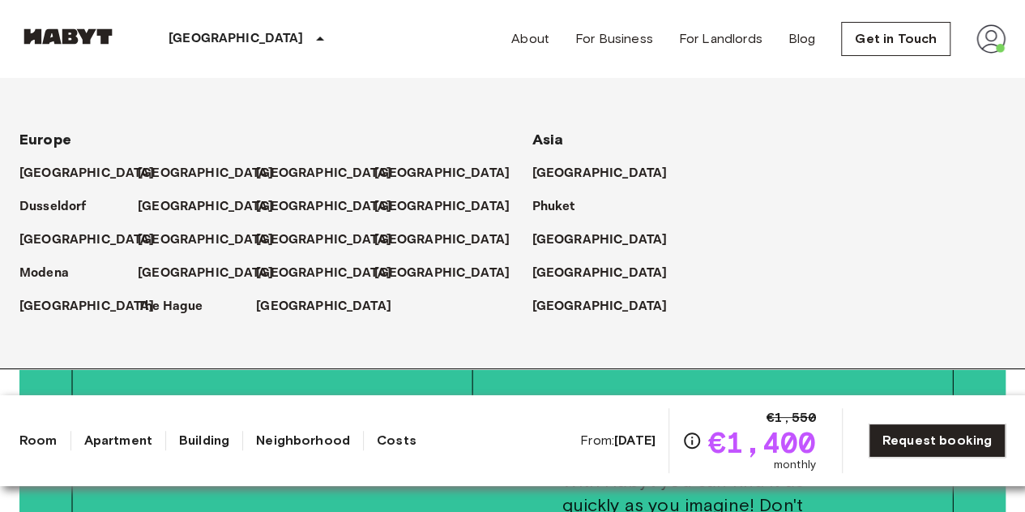
scroll to position [3106, 0]
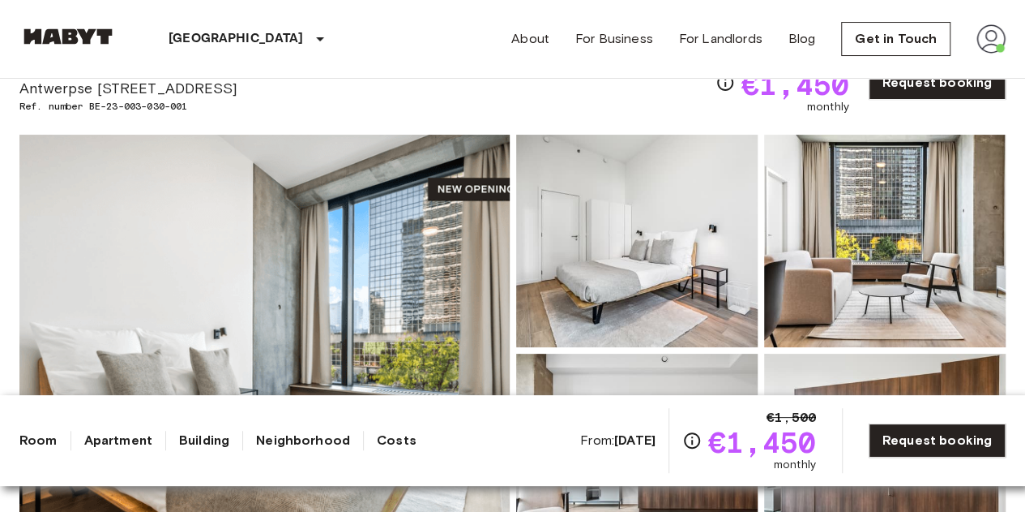
scroll to position [75, 0]
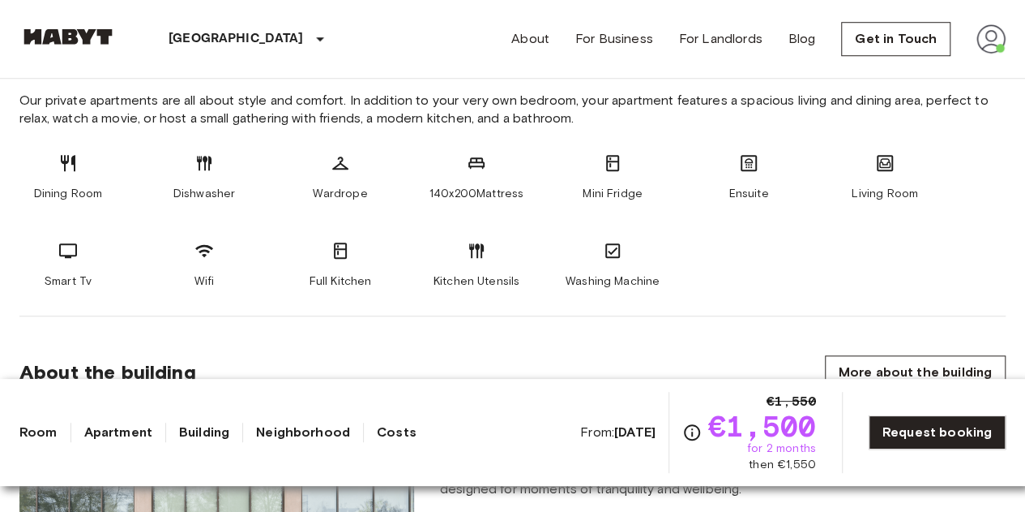
scroll to position [652, 0]
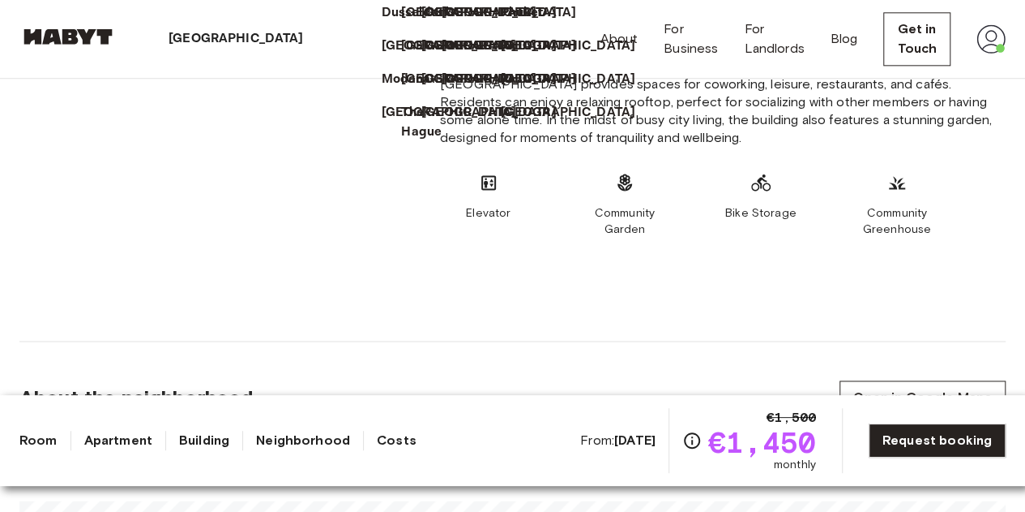
scroll to position [812, 0]
